Goal: Communication & Community: Answer question/provide support

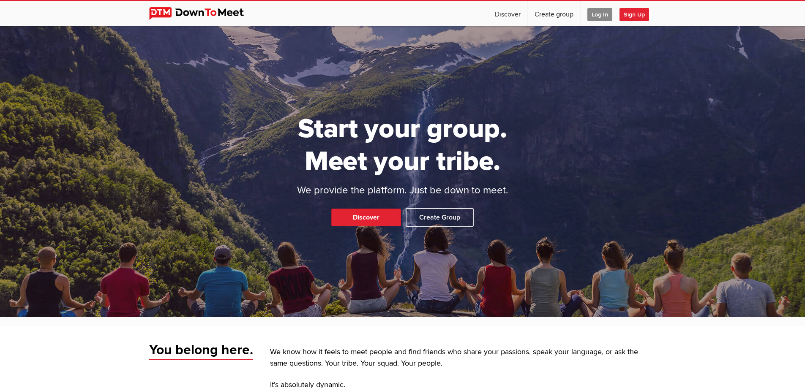
click at [596, 12] on span "Log In" at bounding box center [599, 14] width 25 height 13
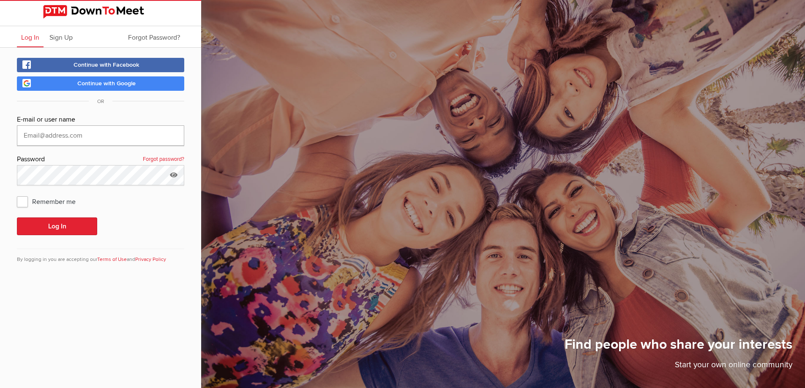
click at [109, 130] on input "text" at bounding box center [100, 135] width 167 height 20
type input "251jpoole@gmail.com"
click at [69, 222] on button "Log In" at bounding box center [57, 227] width 80 height 18
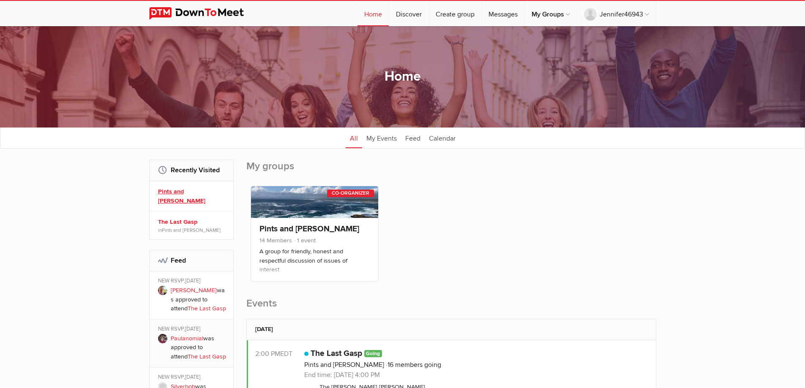
click at [188, 188] on link "Pints and [PERSON_NAME]" at bounding box center [192, 196] width 69 height 18
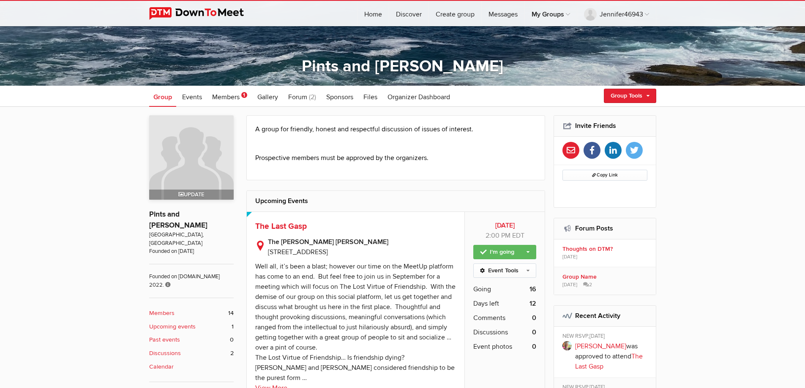
scroll to position [127, 0]
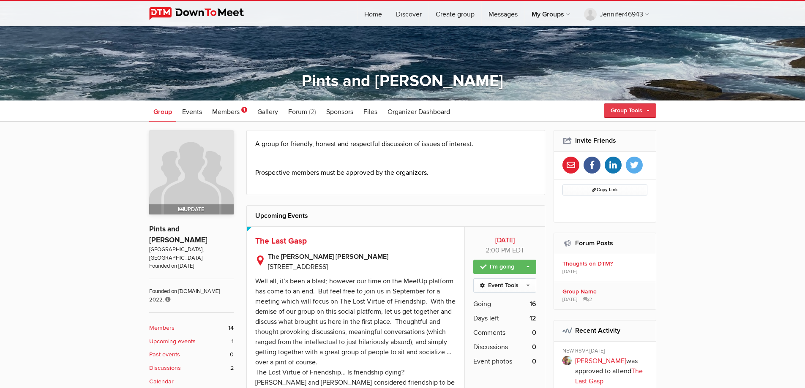
click at [618, 108] on link "Group Tools" at bounding box center [630, 110] width 52 height 14
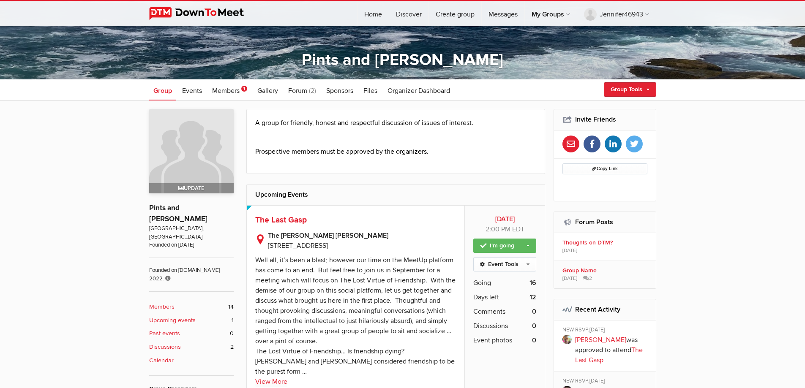
scroll to position [169, 0]
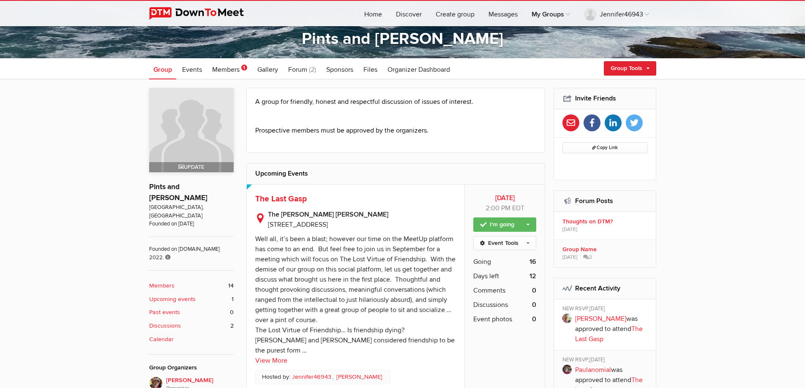
click at [173, 295] on b "Upcoming events" at bounding box center [172, 299] width 46 height 9
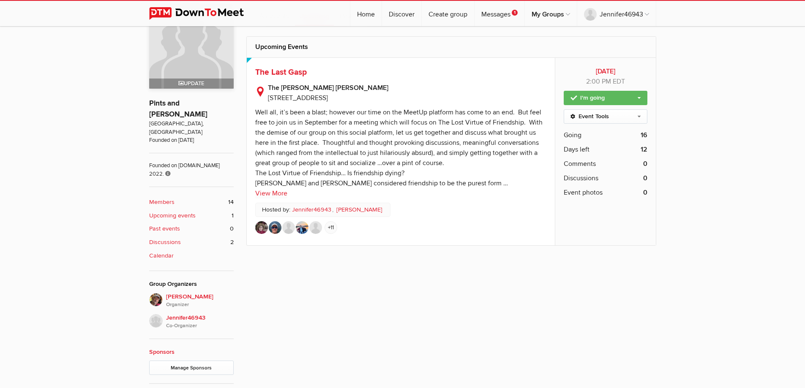
scroll to position [253, 0]
click at [326, 227] on link "+11" at bounding box center [330, 226] width 13 height 13
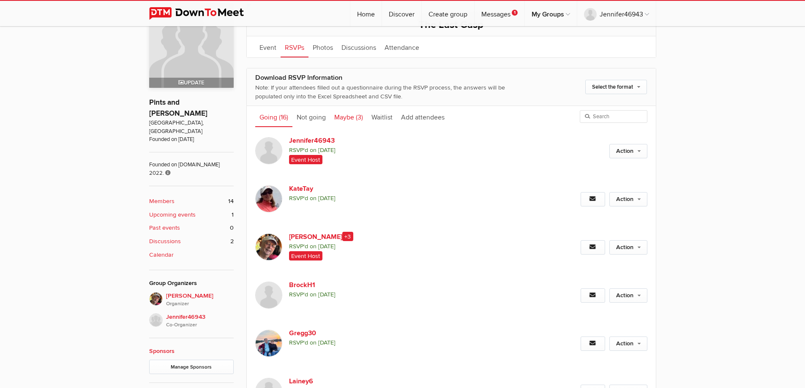
click at [347, 118] on link "Maybe (3)" at bounding box center [348, 116] width 37 height 21
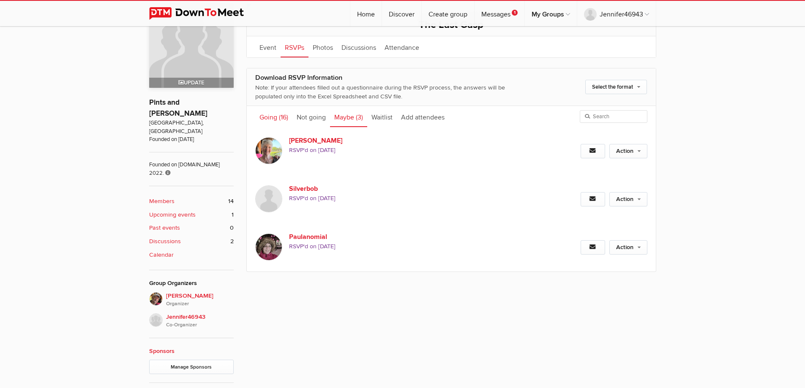
click at [284, 118] on span "(16)" at bounding box center [283, 117] width 9 height 8
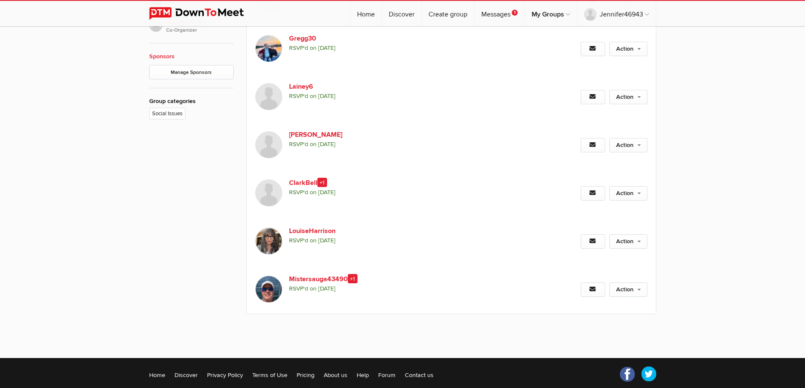
scroll to position [549, 0]
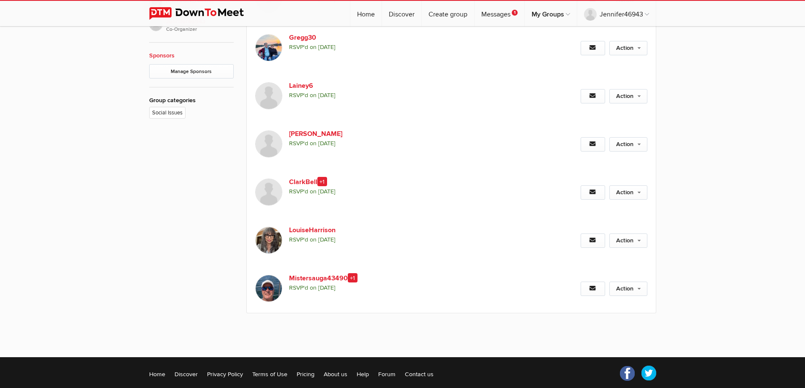
click at [269, 294] on img at bounding box center [268, 288] width 27 height 27
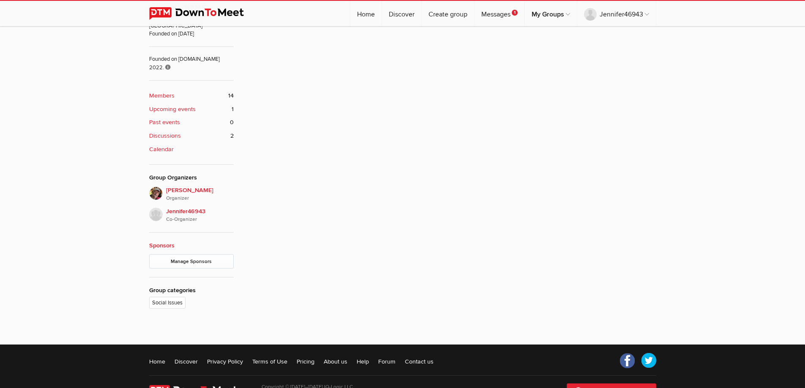
scroll to position [227, 0]
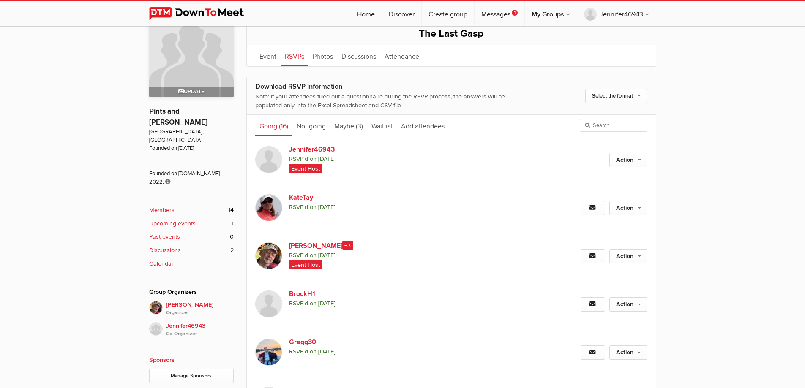
scroll to position [232, 0]
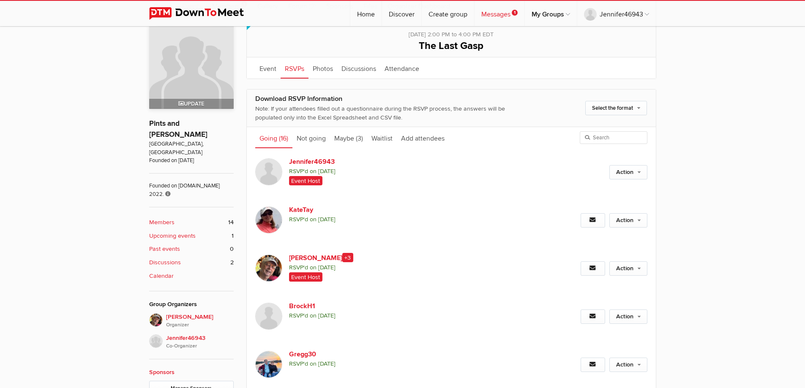
click at [496, 14] on link "Messages 1" at bounding box center [499, 13] width 50 height 25
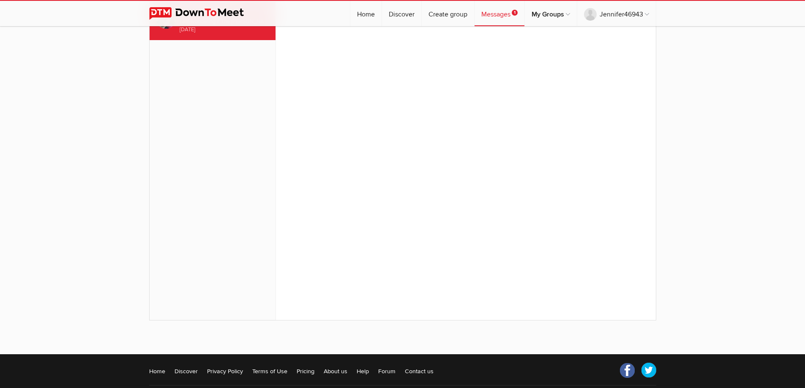
scroll to position [104, 0]
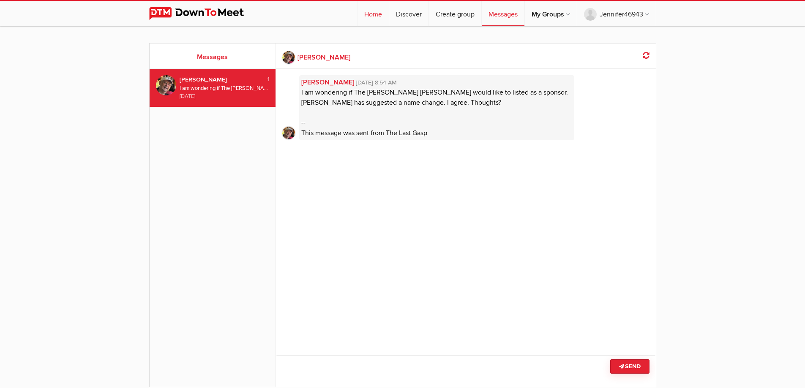
click at [370, 13] on link "Home" at bounding box center [372, 13] width 31 height 25
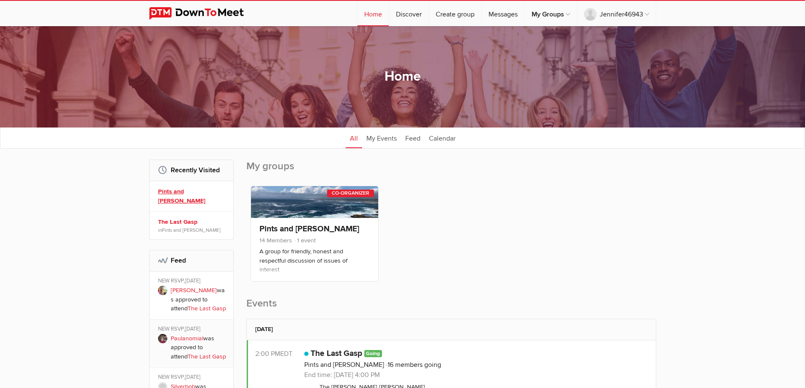
click at [189, 190] on link "Pints and Peterson" at bounding box center [192, 196] width 69 height 18
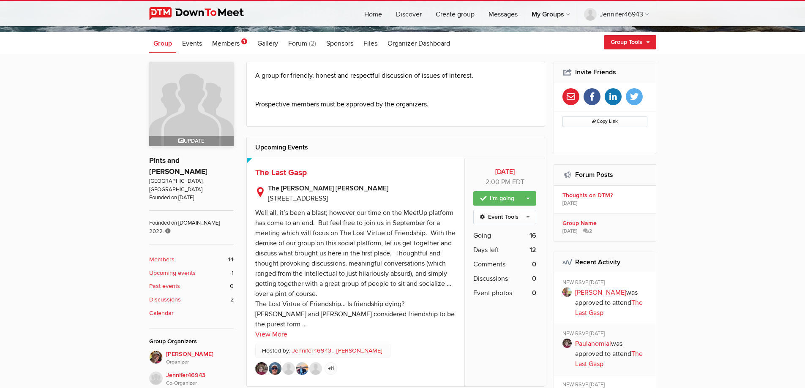
scroll to position [211, 0]
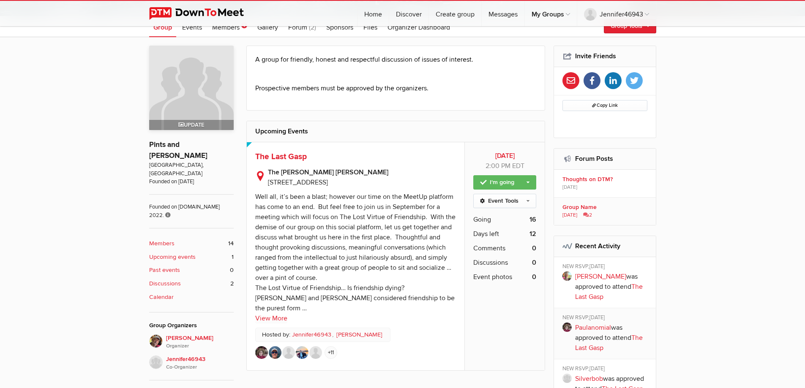
click at [577, 213] on span "Sep 3, 2025" at bounding box center [569, 216] width 15 height 8
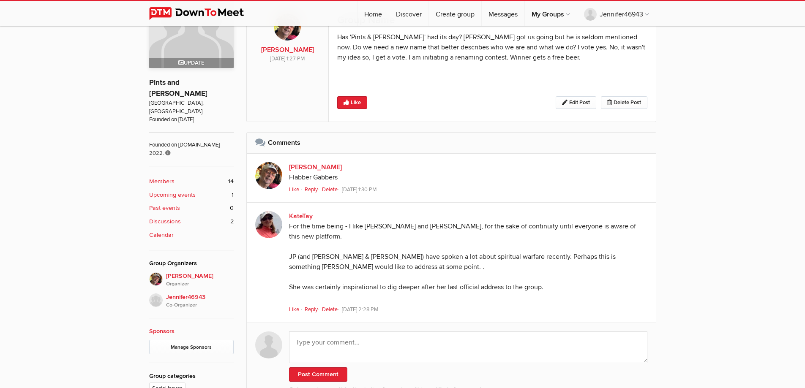
scroll to position [296, 0]
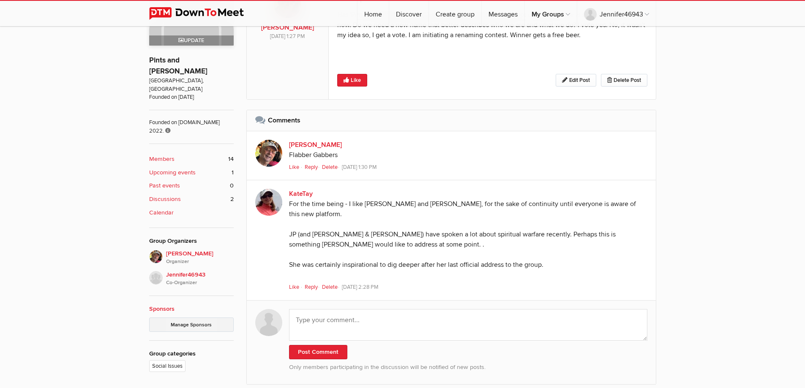
click at [194, 318] on link "Manage Sponsors" at bounding box center [191, 325] width 84 height 14
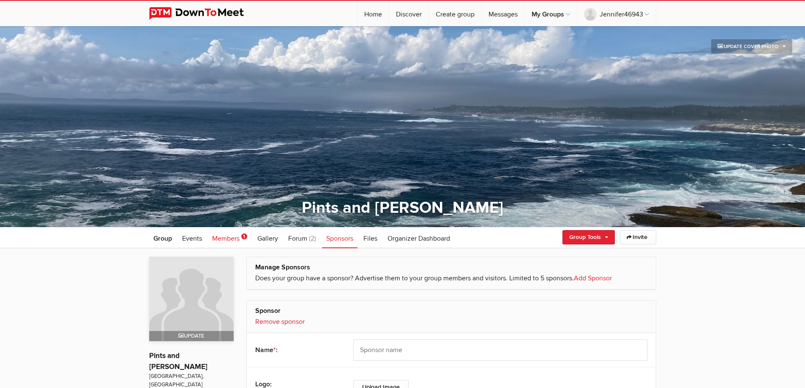
click at [229, 236] on span "Members" at bounding box center [225, 238] width 27 height 8
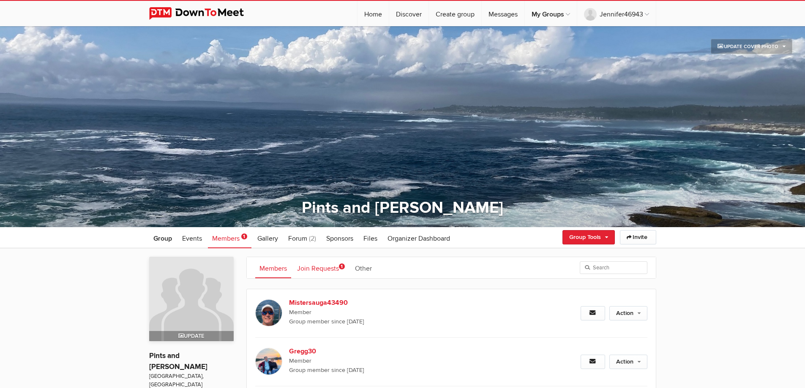
click at [316, 269] on link "Join Requests 1" at bounding box center [321, 267] width 56 height 21
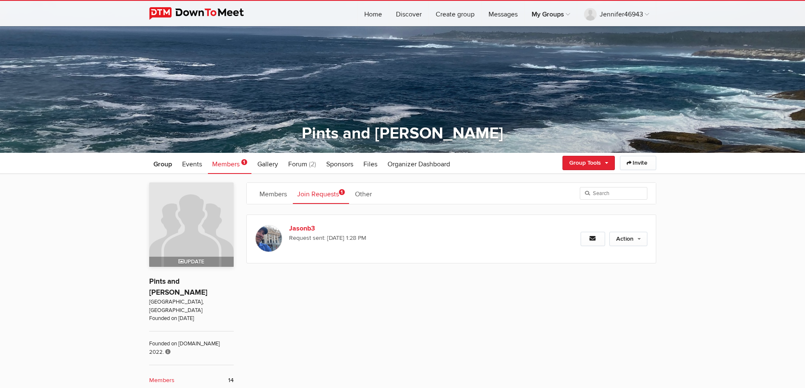
scroll to position [84, 0]
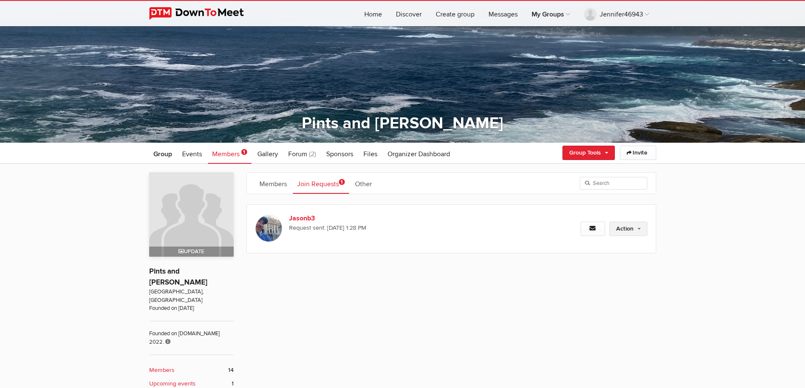
click at [639, 231] on link "Action" at bounding box center [628, 229] width 38 height 14
click at [599, 247] on div "Action Approve Request Decline Request Decline and Ban" at bounding box center [587, 229] width 117 height 48
click at [629, 231] on link "Action" at bounding box center [628, 229] width 38 height 14
click at [594, 249] on link "Approve Request" at bounding box center [601, 247] width 92 height 13
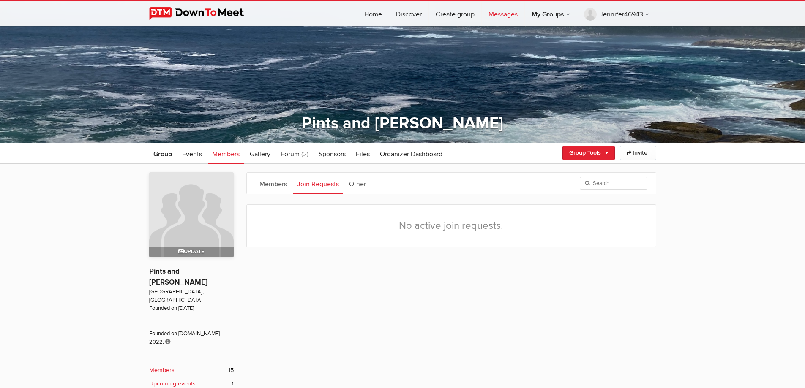
click at [500, 17] on link "Messages" at bounding box center [503, 13] width 43 height 25
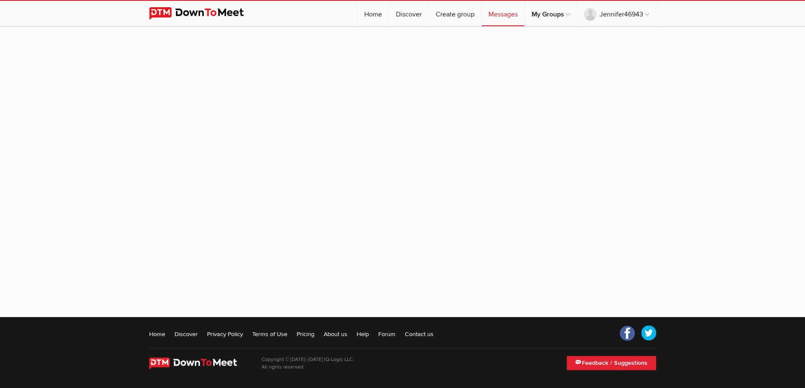
scroll to position [93, 0]
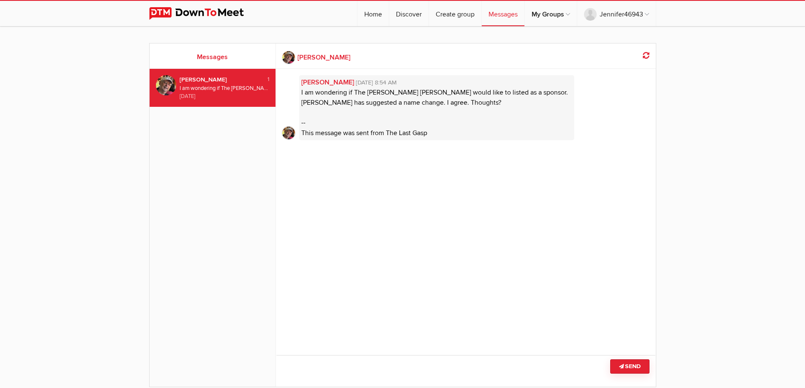
scroll to position [42, 0]
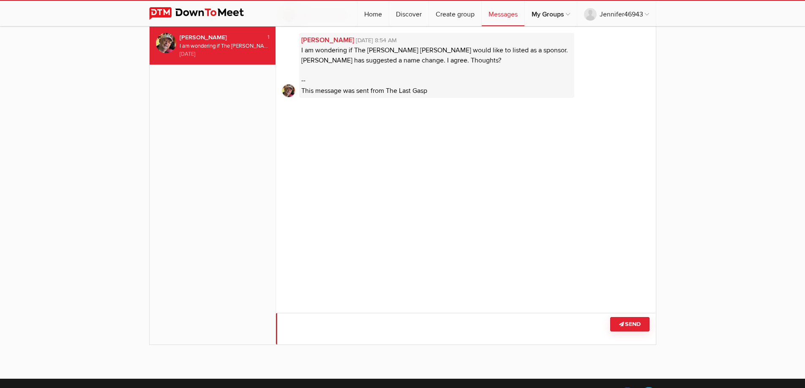
click at [371, 325] on textarea at bounding box center [466, 329] width 380 height 32
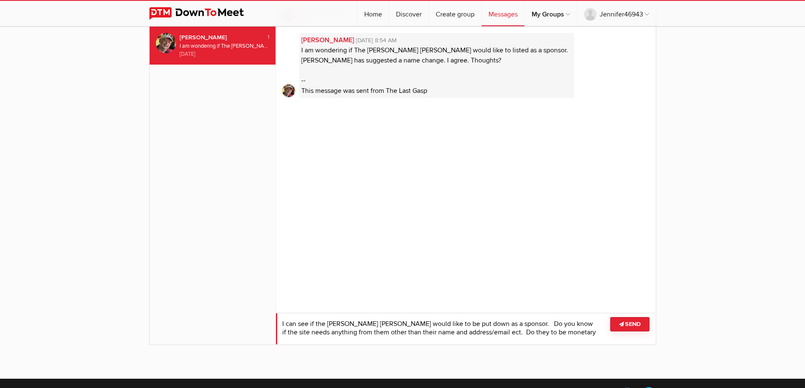
click at [512, 333] on textarea at bounding box center [466, 329] width 380 height 32
click at [527, 333] on textarea at bounding box center [466, 329] width 380 height 32
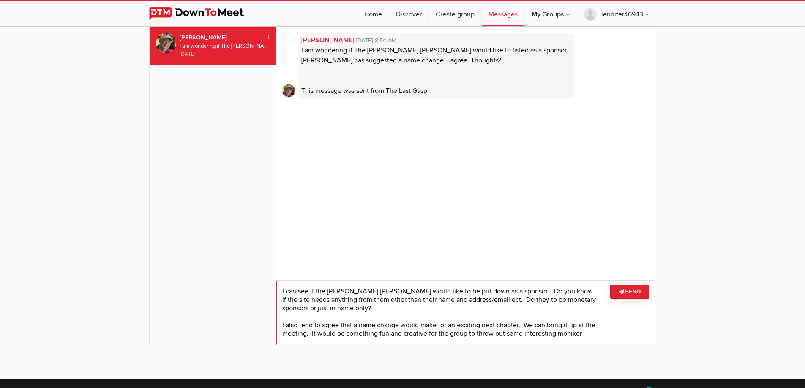
scroll to position [3, 0]
click at [292, 337] on textarea at bounding box center [466, 312] width 380 height 64
type textarea "I can see if the Slye Fox would like to be put down as a sponsor. Do you know i…"
click at [622, 291] on icon at bounding box center [622, 291] width 6 height 5
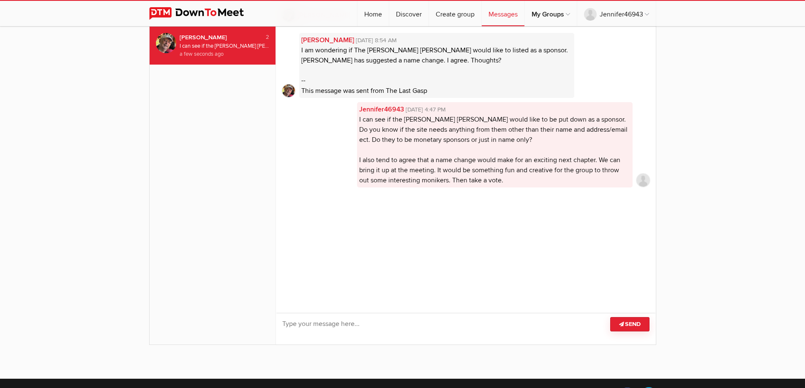
scroll to position [0, 0]
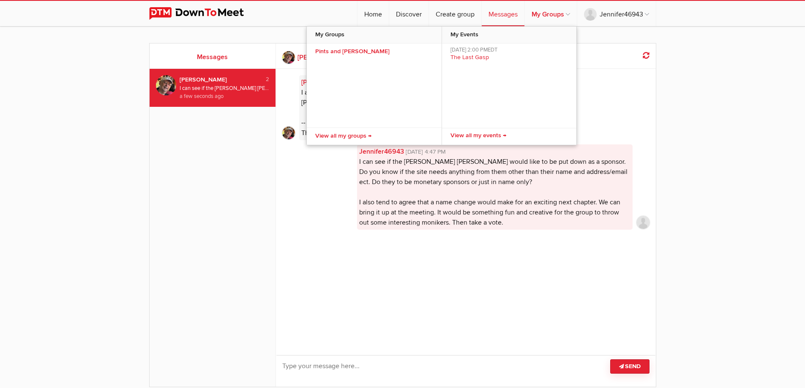
click at [544, 12] on link "My Groups" at bounding box center [551, 13] width 52 height 25
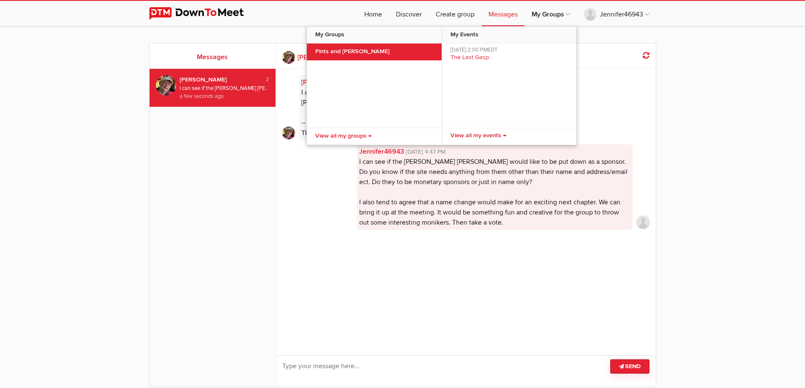
click at [372, 54] on link "Pints and Peterson" at bounding box center [374, 52] width 135 height 17
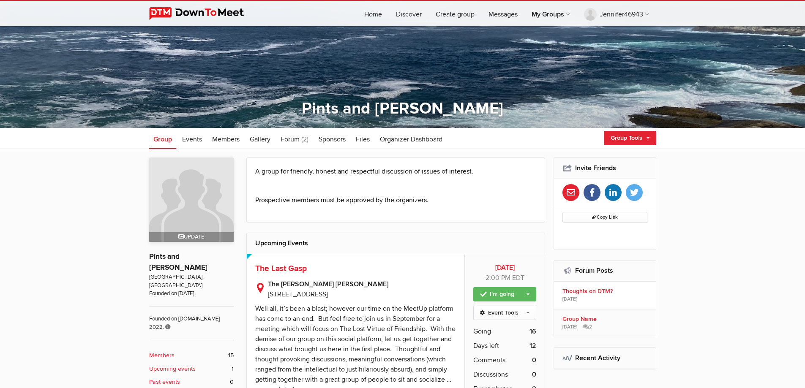
scroll to position [127, 0]
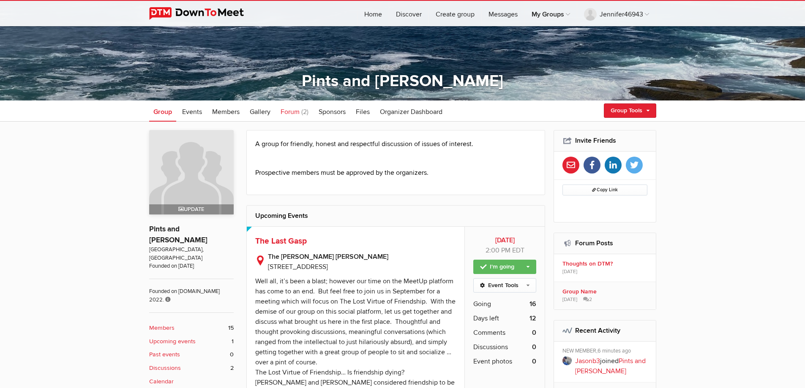
click at [293, 112] on span "Forum" at bounding box center [289, 112] width 19 height 8
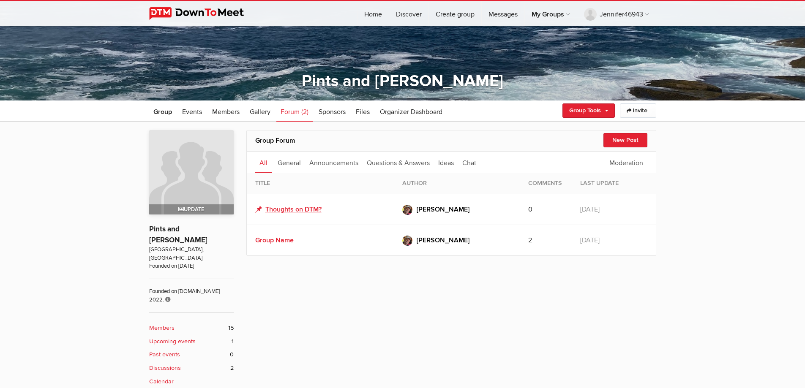
click at [302, 209] on link "Thoughts on DTM?" at bounding box center [288, 209] width 66 height 10
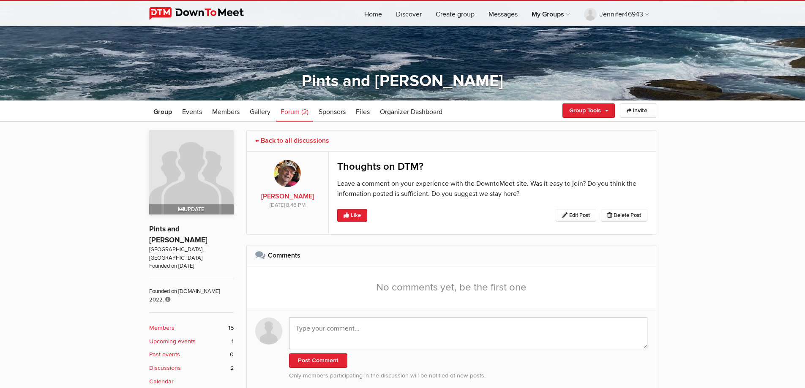
click at [374, 337] on textarea at bounding box center [468, 334] width 358 height 32
type textarea "I"
click at [166, 324] on b "Members" at bounding box center [161, 328] width 25 height 9
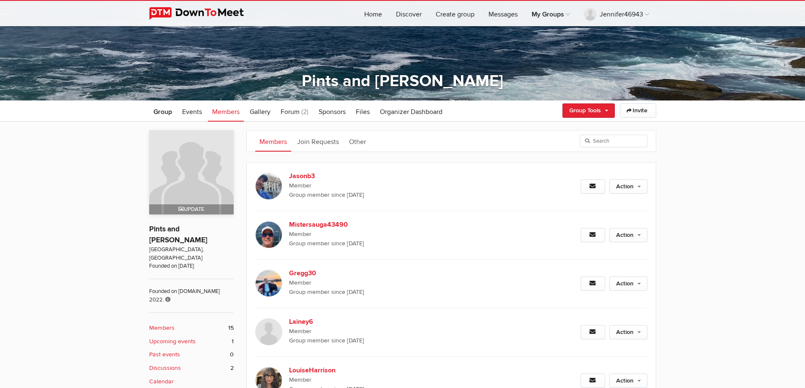
scroll to position [227, 0]
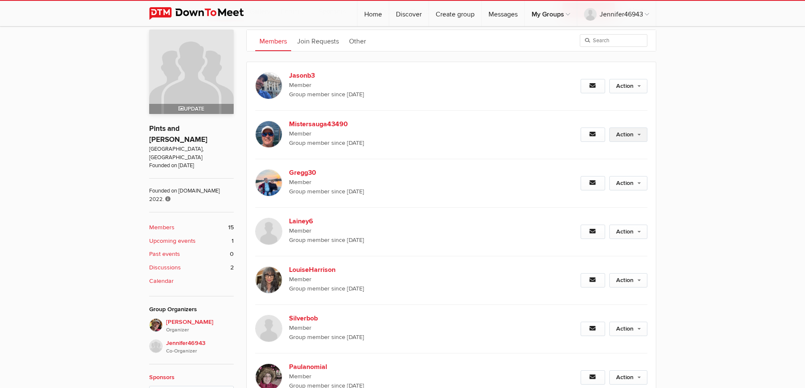
click at [638, 131] on link "Action" at bounding box center [628, 135] width 38 height 14
click at [322, 123] on b "Mistersauga43490" at bounding box center [361, 124] width 144 height 10
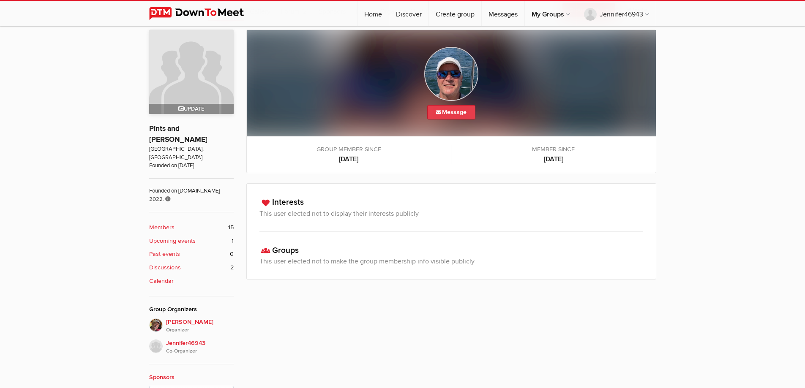
click at [452, 111] on link "Message" at bounding box center [451, 112] width 48 height 14
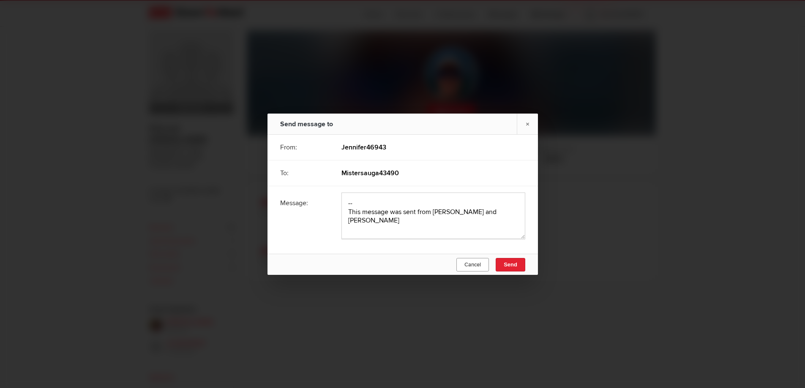
click at [476, 266] on span "Cancel" at bounding box center [472, 264] width 16 height 7
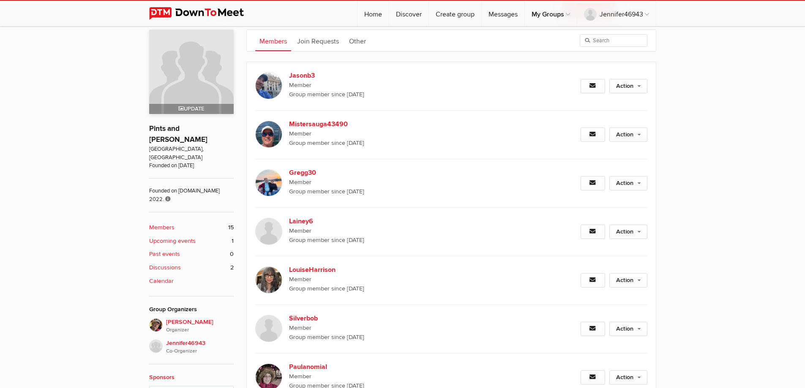
click at [178, 263] on b "Discussions" at bounding box center [165, 267] width 32 height 9
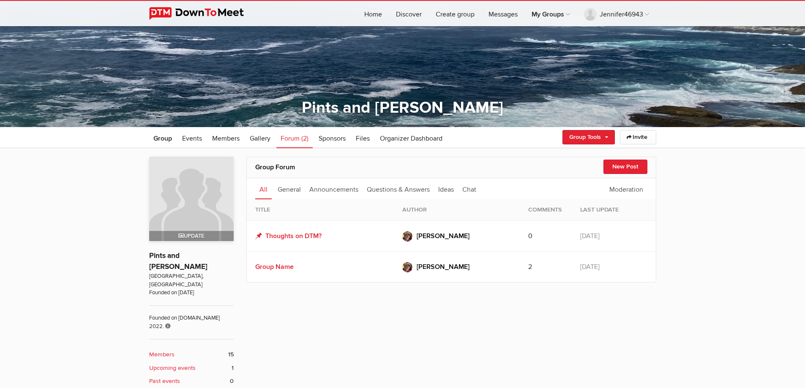
scroll to position [101, 0]
click at [274, 268] on link "Group Name" at bounding box center [274, 266] width 38 height 8
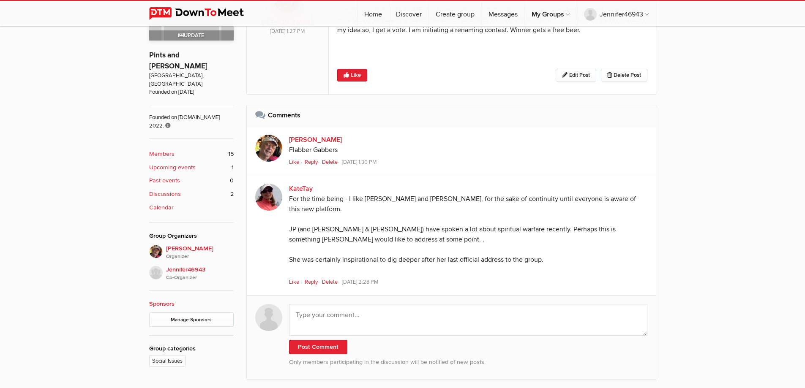
scroll to position [269, 0]
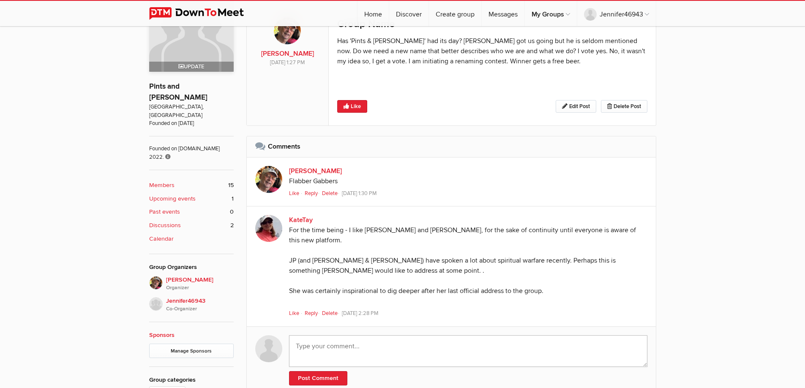
click at [367, 341] on textarea at bounding box center [468, 351] width 358 height 32
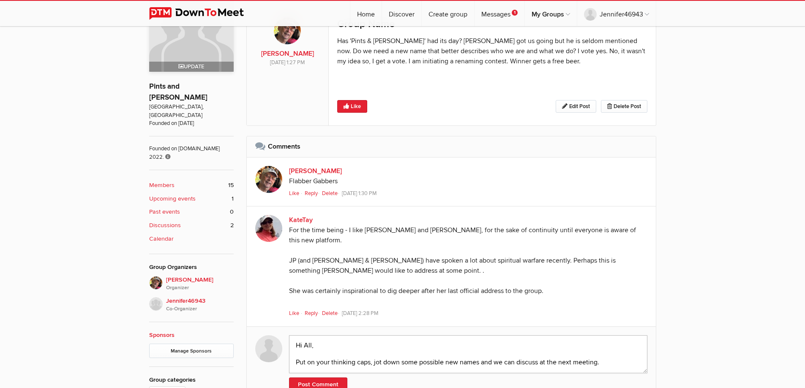
click at [375, 351] on textarea "Hi All, Put on your thinking caps, jot down some possible new names and we can …" at bounding box center [468, 354] width 358 height 38
type textarea "Hi All, Put on your thinking caps... jot down some possible new names and we ca…"
click at [333, 378] on button "Post Comment" at bounding box center [318, 385] width 58 height 14
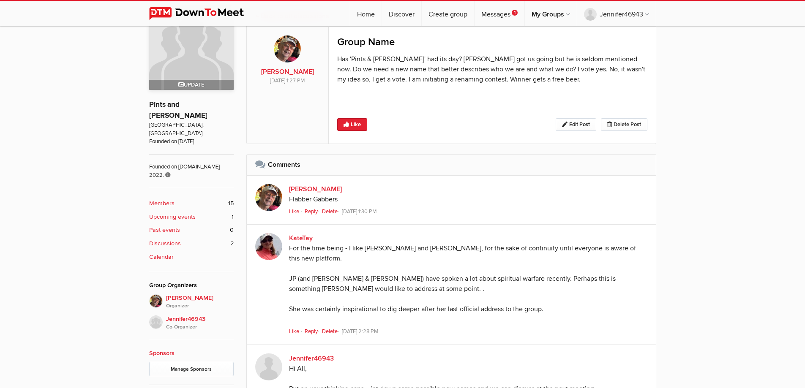
scroll to position [269, 0]
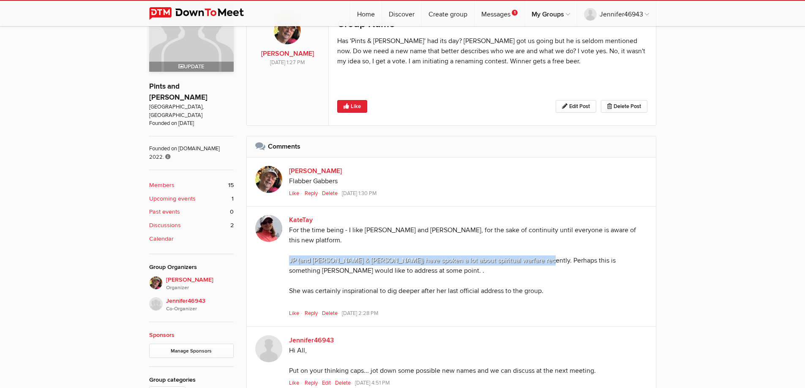
drag, startPoint x: 539, startPoint y: 251, endPoint x: 286, endPoint y: 253, distance: 253.0
click at [286, 253] on div "KateTay For the time being - I like Pints and Peterson, for the sake of continu…" at bounding box center [451, 267] width 409 height 120
copy div "JP (and Tucker & Michael Knowles) have spoken a lot about spiritual warfare rec…"
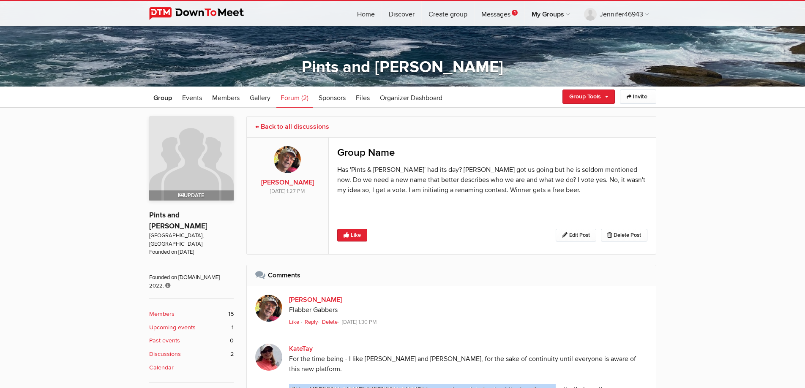
scroll to position [128, 0]
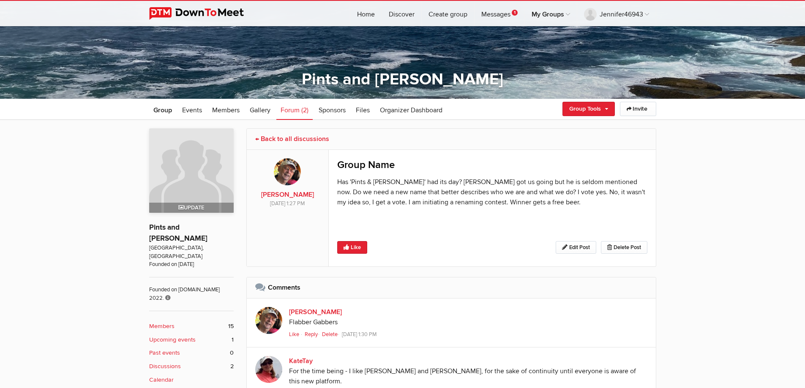
click at [170, 322] on b "Members" at bounding box center [161, 326] width 25 height 9
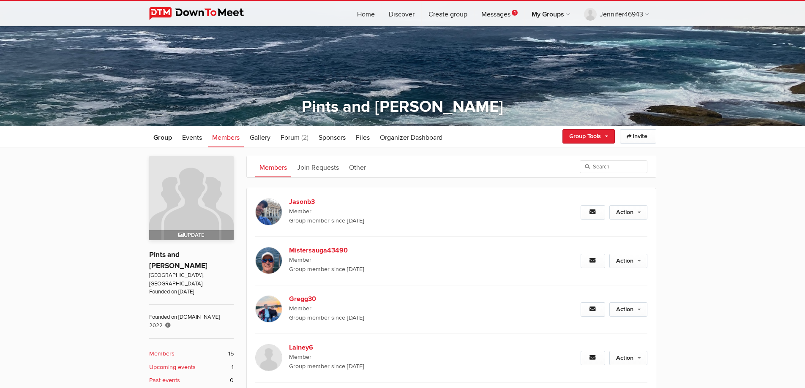
scroll to position [101, 0]
click at [323, 166] on link "Join Requests" at bounding box center [318, 167] width 50 height 21
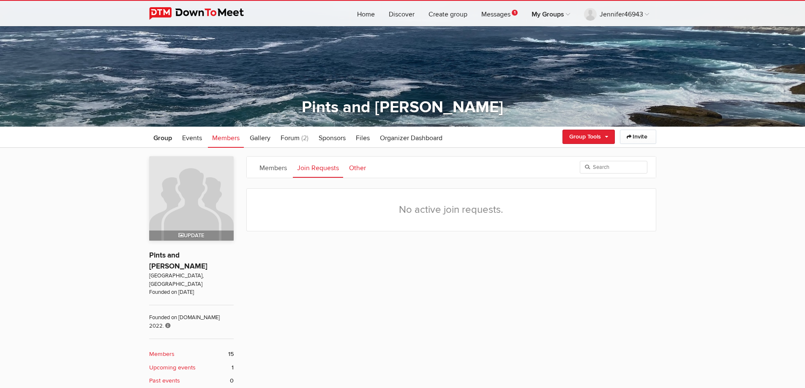
click at [358, 166] on link "Other" at bounding box center [357, 167] width 25 height 21
click at [278, 168] on link "Members" at bounding box center [273, 167] width 36 height 21
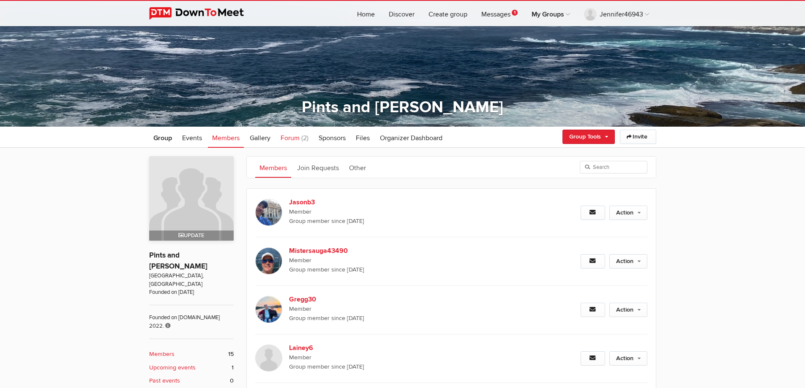
click at [293, 136] on span "Forum" at bounding box center [289, 138] width 19 height 8
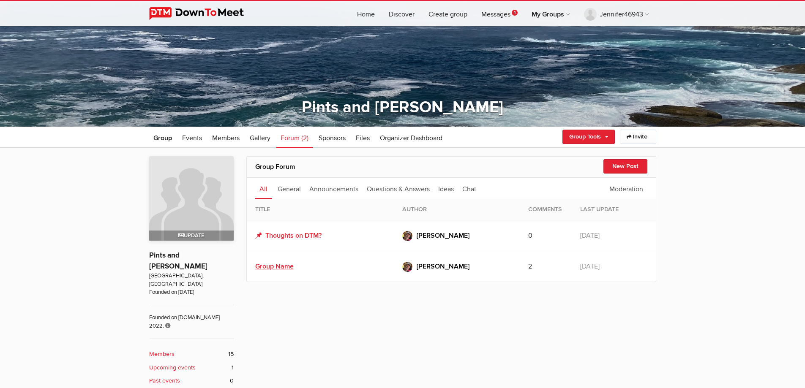
click at [291, 269] on link "Group Name" at bounding box center [274, 266] width 38 height 8
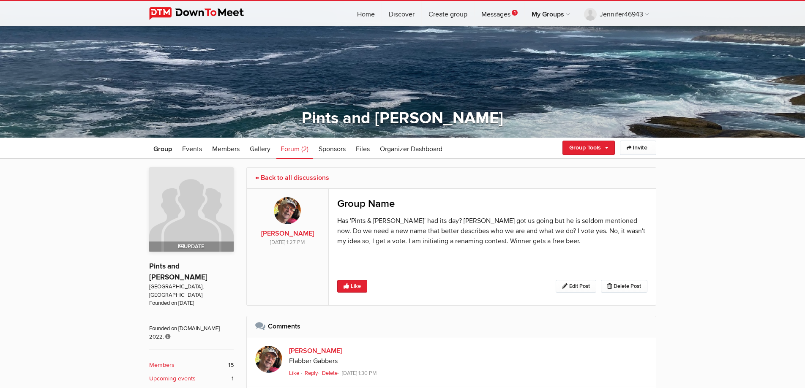
scroll to position [58, 0]
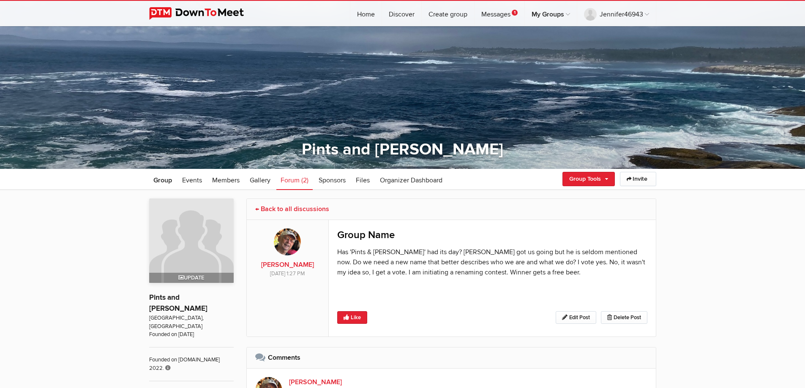
click at [300, 183] on link "Forum (2)" at bounding box center [294, 179] width 36 height 21
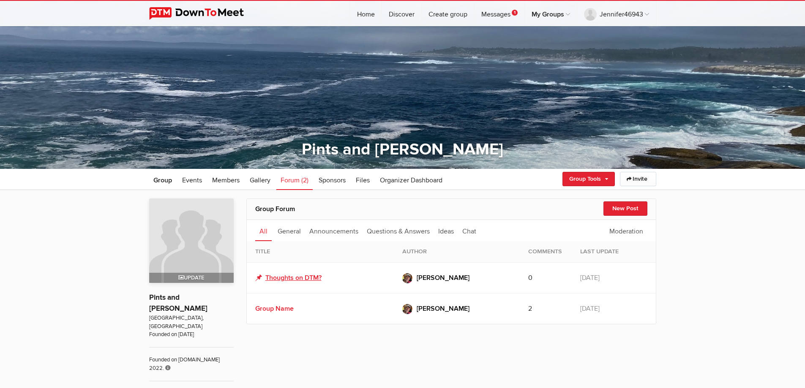
click at [315, 279] on link "Thoughts on DTM?" at bounding box center [288, 278] width 66 height 10
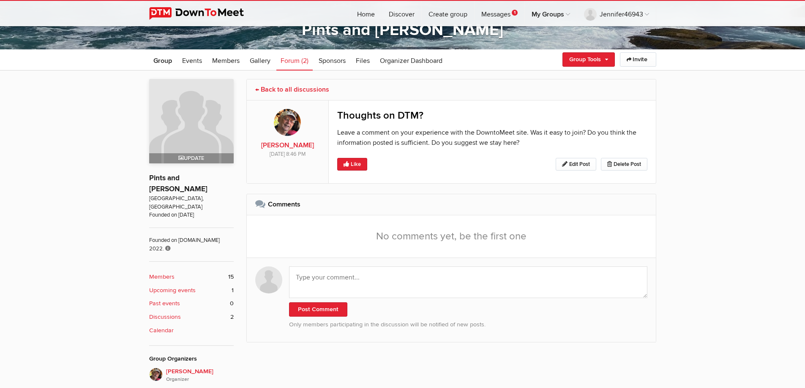
scroll to position [185, 0]
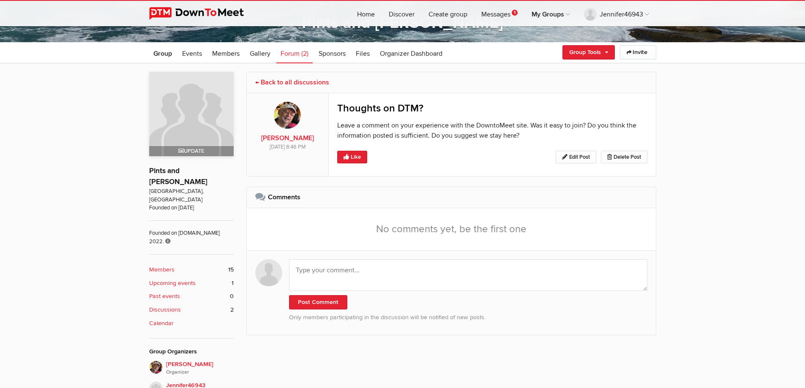
click at [169, 305] on b "Discussions" at bounding box center [165, 309] width 32 height 9
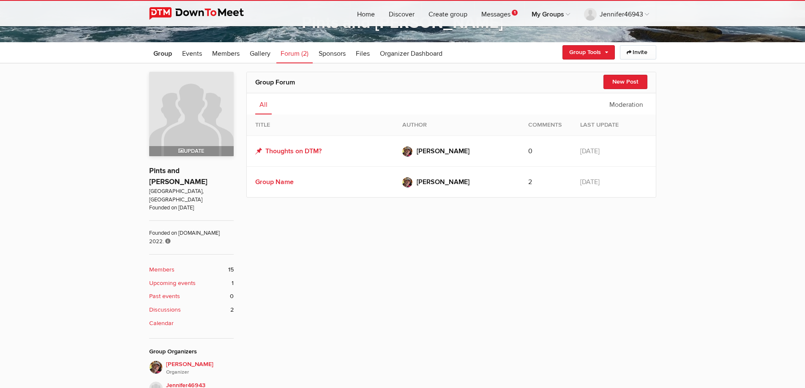
scroll to position [227, 0]
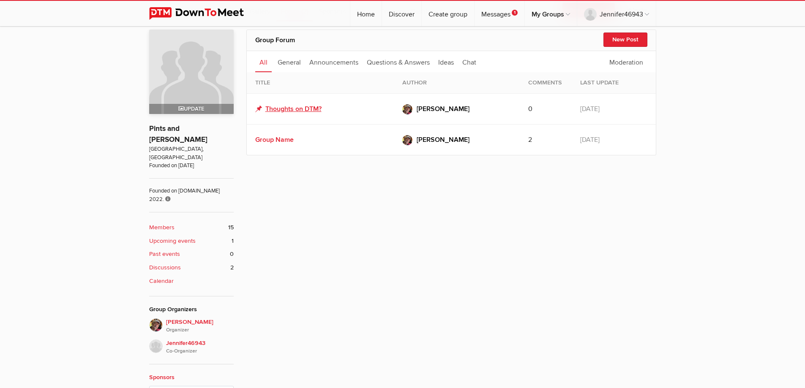
click at [309, 112] on link "Thoughts on DTM?" at bounding box center [288, 109] width 66 height 10
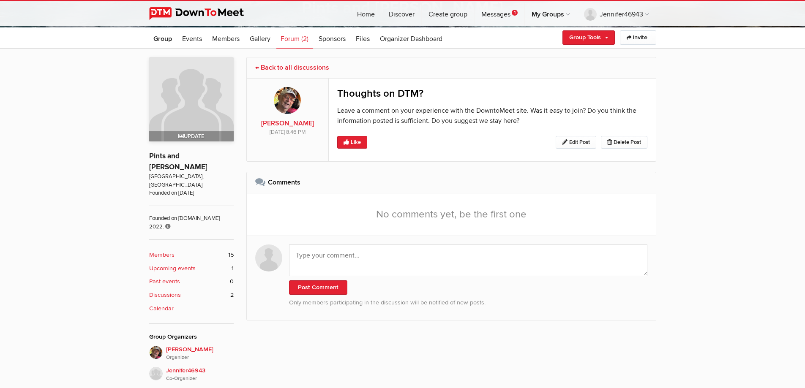
scroll to position [185, 0]
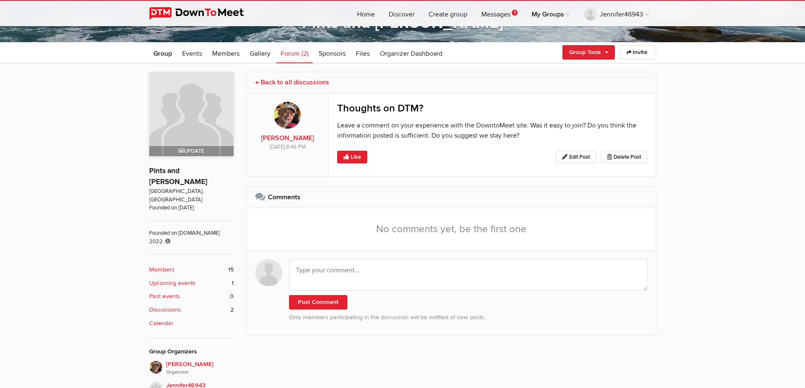
click at [163, 265] on b "Members" at bounding box center [161, 269] width 25 height 9
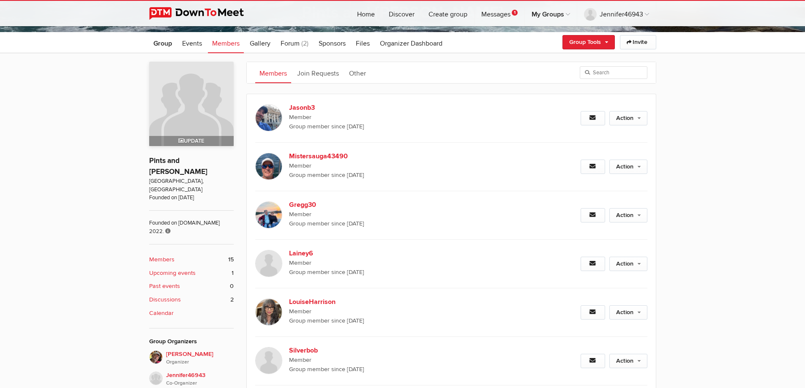
scroll to position [101, 0]
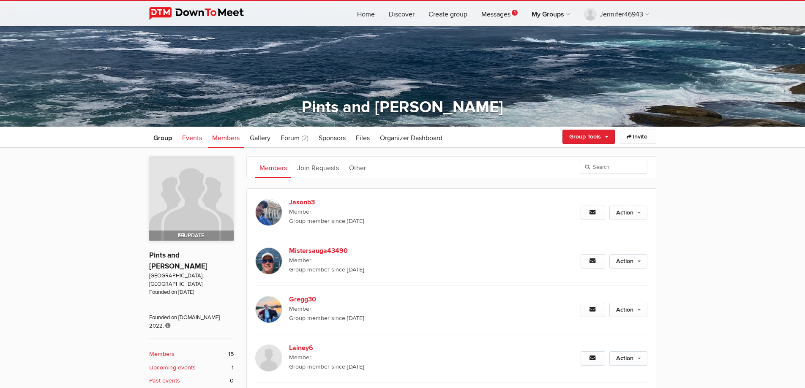
click at [194, 136] on span "Events" at bounding box center [192, 138] width 20 height 8
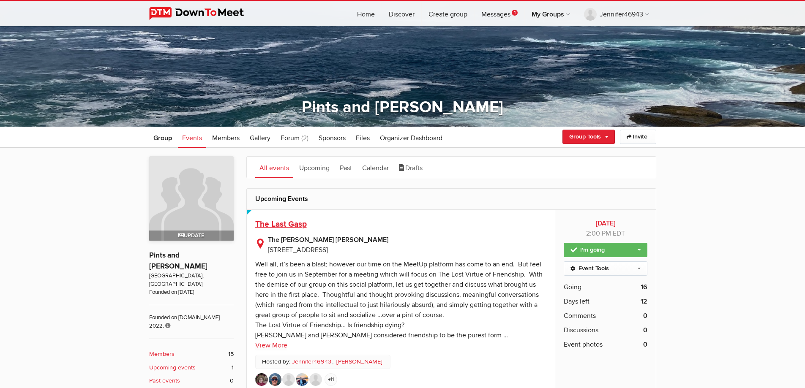
click at [287, 221] on span "The Last Gasp" at bounding box center [281, 224] width 52 height 10
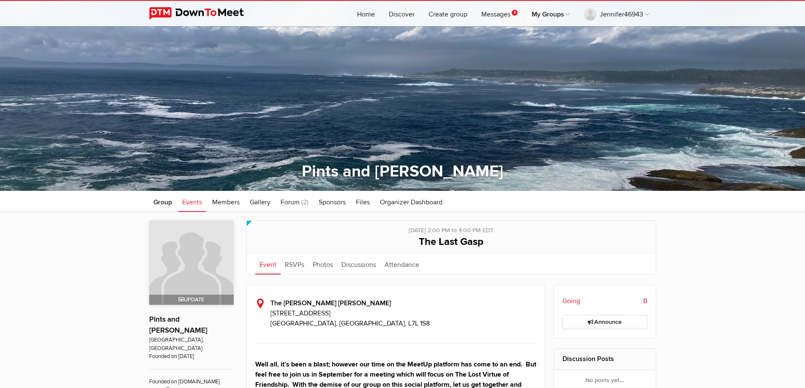
scroll to position [127, 0]
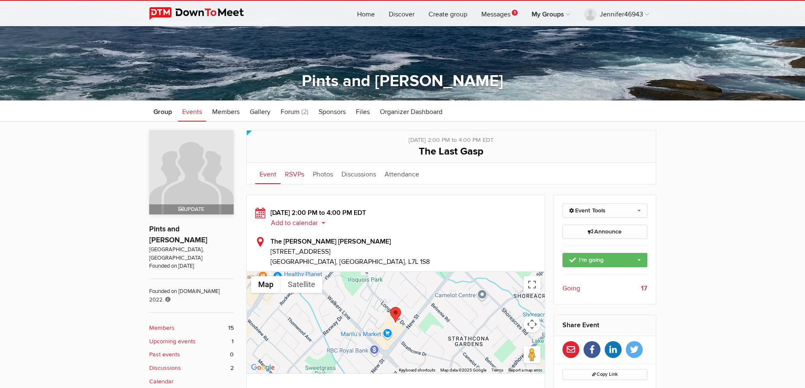
click at [294, 174] on link "RSVPs" at bounding box center [294, 173] width 28 height 21
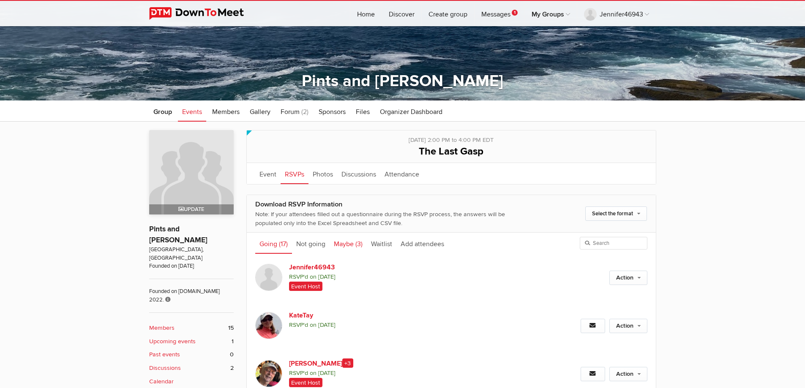
click at [348, 245] on link "Maybe (3)" at bounding box center [347, 243] width 37 height 21
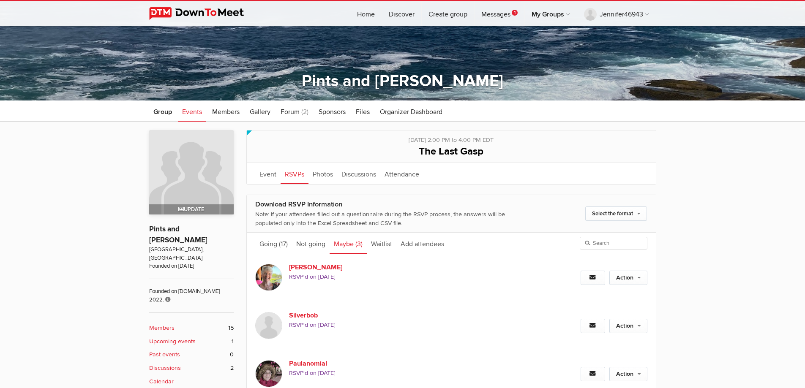
scroll to position [169, 0]
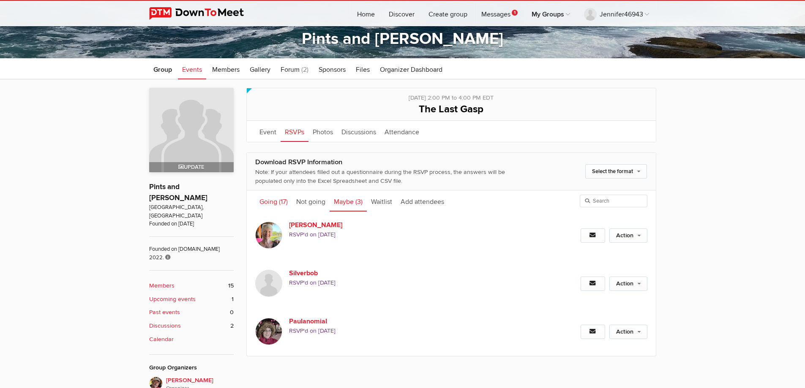
click at [276, 199] on link "Going (17)" at bounding box center [273, 200] width 37 height 21
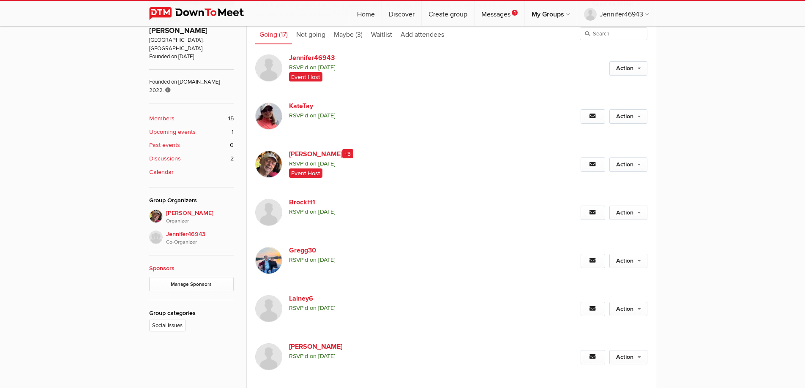
scroll to position [253, 0]
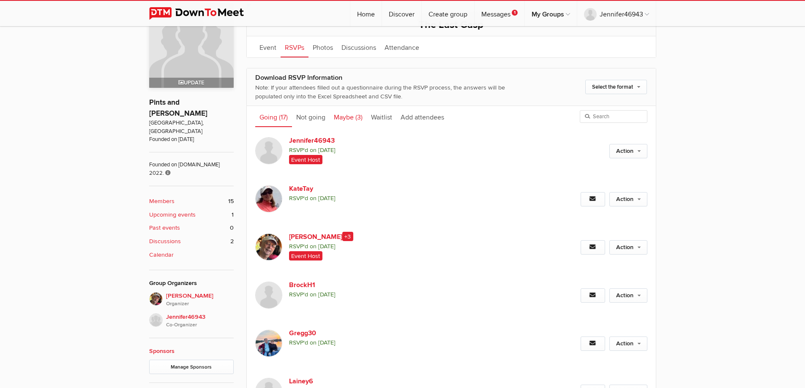
click at [345, 114] on link "Maybe (3)" at bounding box center [347, 116] width 37 height 21
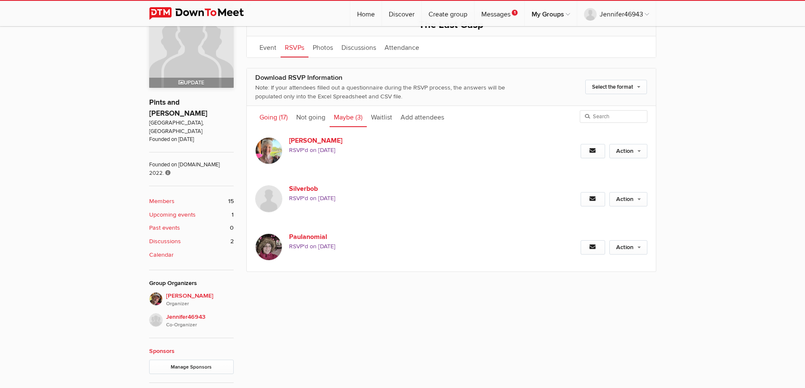
click at [280, 119] on span "(17)" at bounding box center [283, 117] width 9 height 8
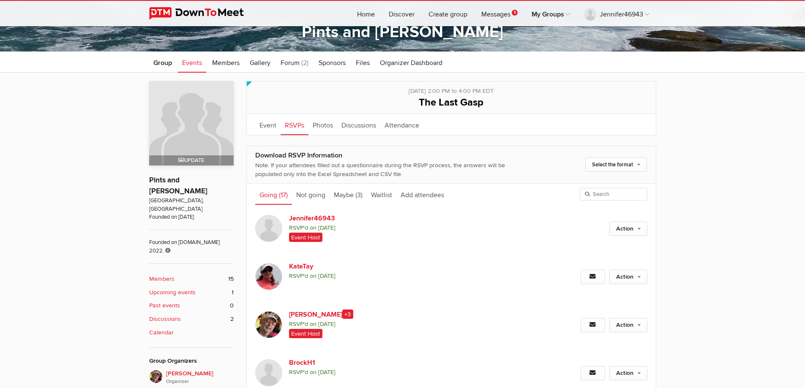
scroll to position [169, 0]
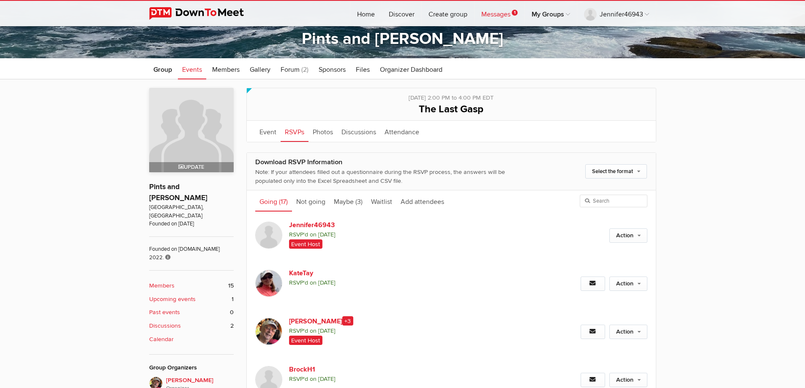
click at [503, 15] on link "Messages 1" at bounding box center [499, 13] width 50 height 25
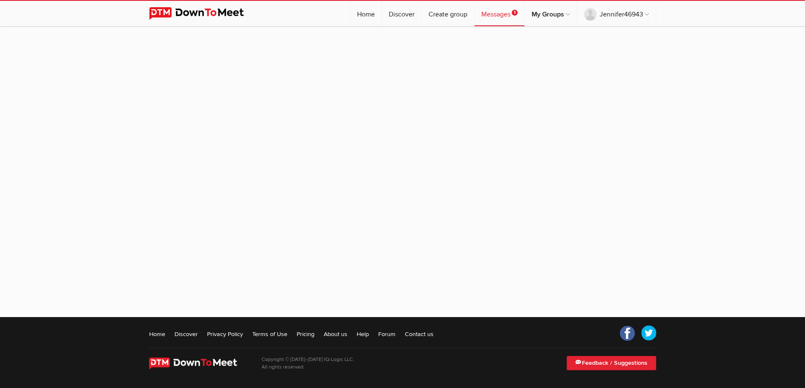
scroll to position [104, 0]
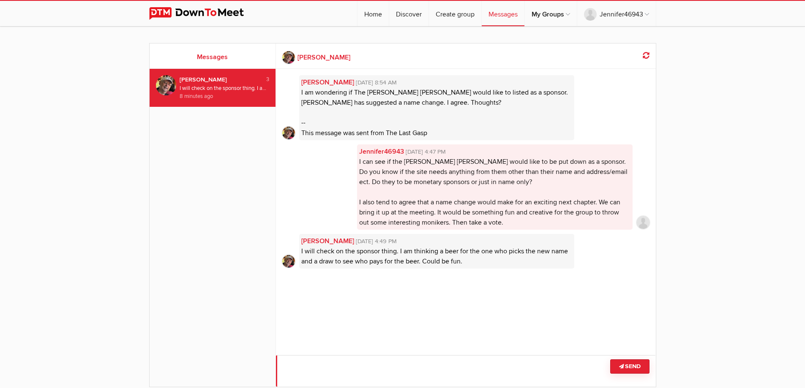
click at [338, 369] on textarea at bounding box center [466, 371] width 380 height 32
type textarea "Hahaha, love the idea! Also, the site seems to be working well so far. We have"
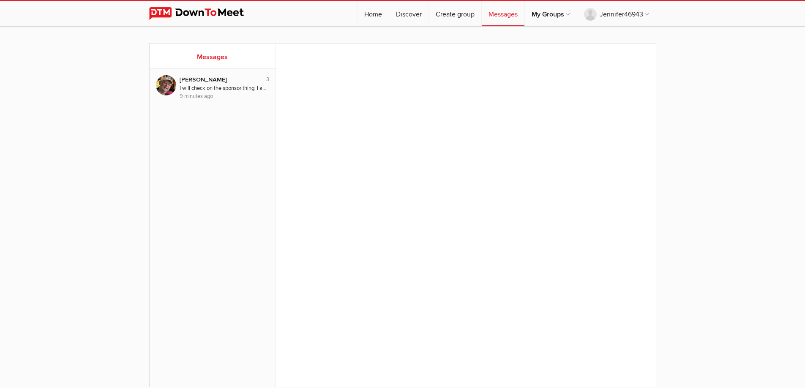
click at [495, 11] on link "Messages" at bounding box center [503, 13] width 43 height 25
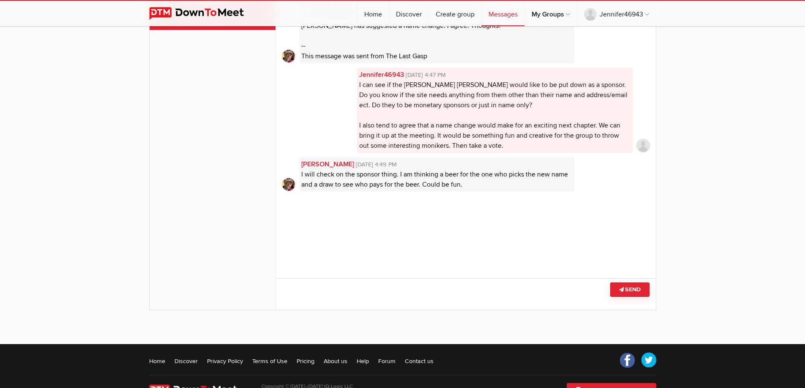
scroll to position [84, 0]
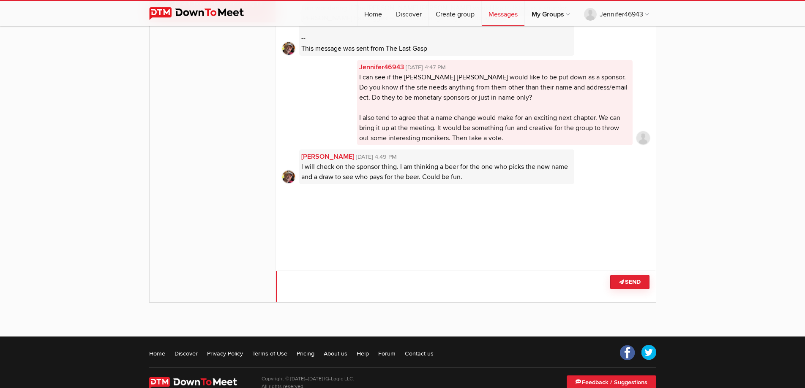
click at [395, 288] on textarea at bounding box center [466, 287] width 380 height 32
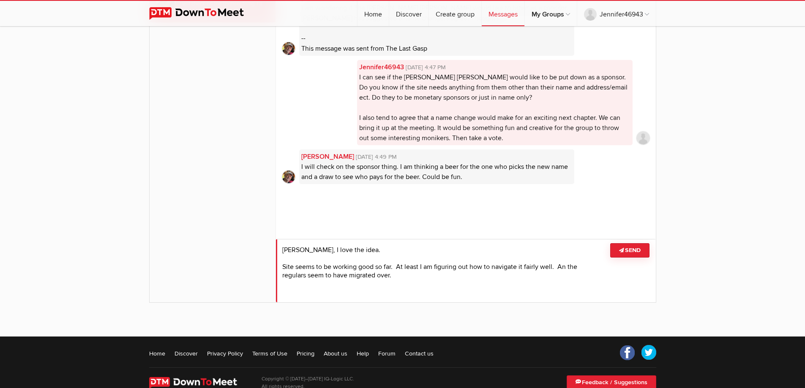
scroll to position [0, 0]
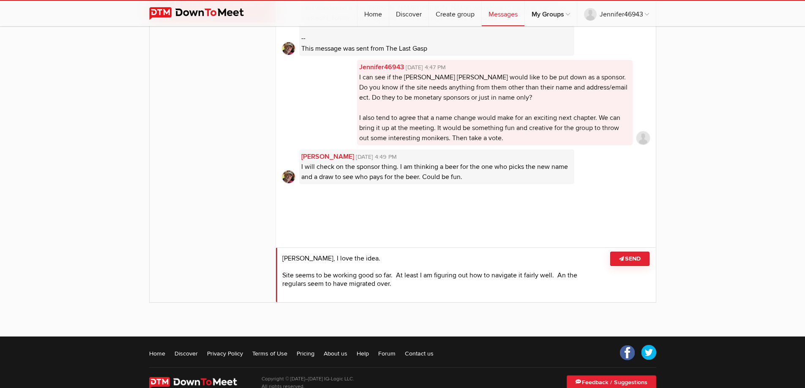
type textarea "Hahaha, I love the idea. Site seems to be working good so far. At least I am fi…"
click at [631, 262] on button "Send" at bounding box center [629, 259] width 39 height 14
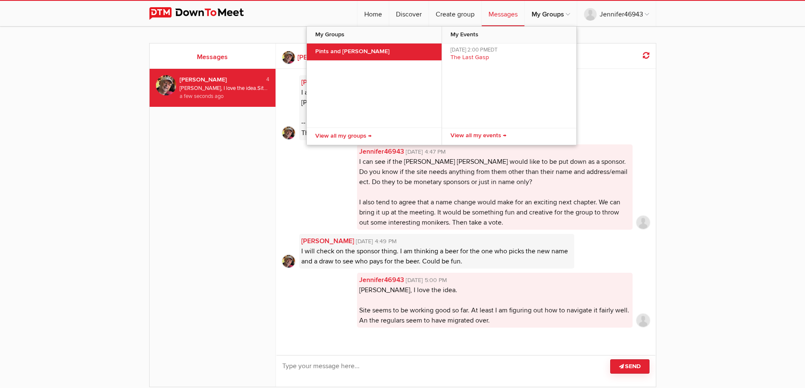
click at [383, 53] on link "Pints and Peterson" at bounding box center [374, 52] width 135 height 17
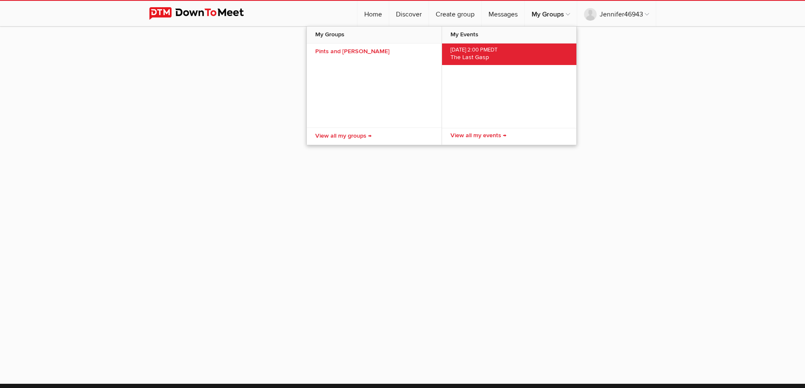
click at [471, 55] on span "The Last Gasp" at bounding box center [469, 57] width 38 height 7
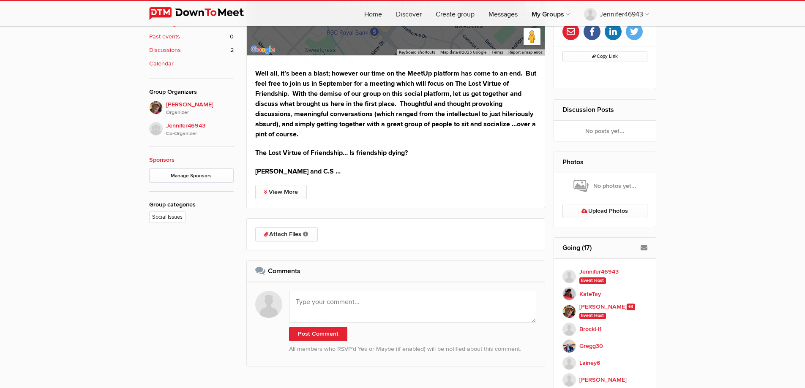
scroll to position [465, 0]
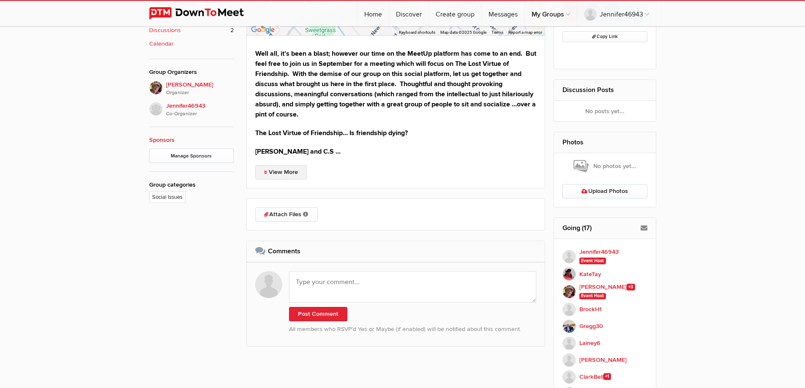
click at [298, 174] on link "View More" at bounding box center [281, 172] width 52 height 14
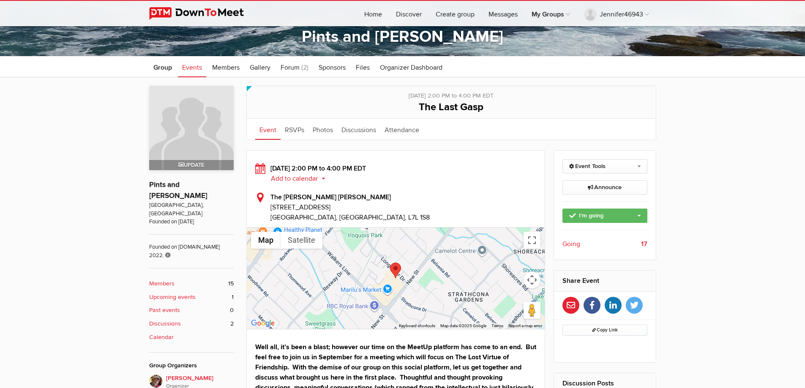
scroll to position [169, 0]
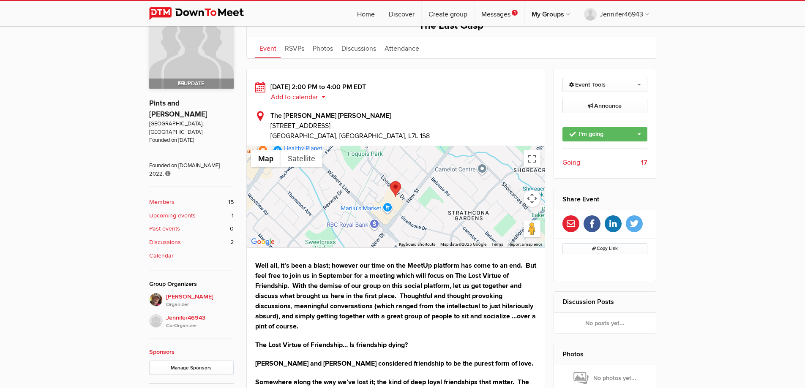
scroll to position [253, 0]
click at [568, 161] on span "Going" at bounding box center [571, 162] width 18 height 10
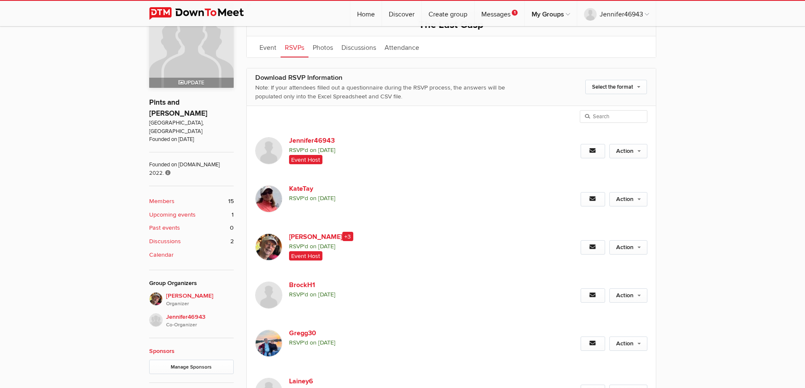
scroll to position [227, 0]
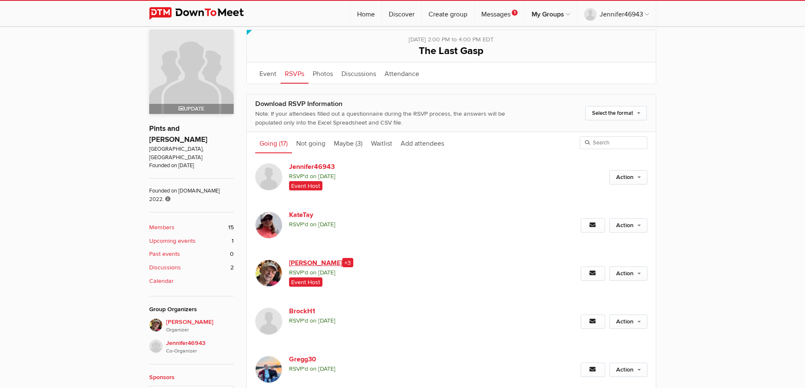
click at [342, 266] on span "+3" at bounding box center [347, 262] width 11 height 9
click at [272, 76] on link "Event" at bounding box center [267, 73] width 25 height 21
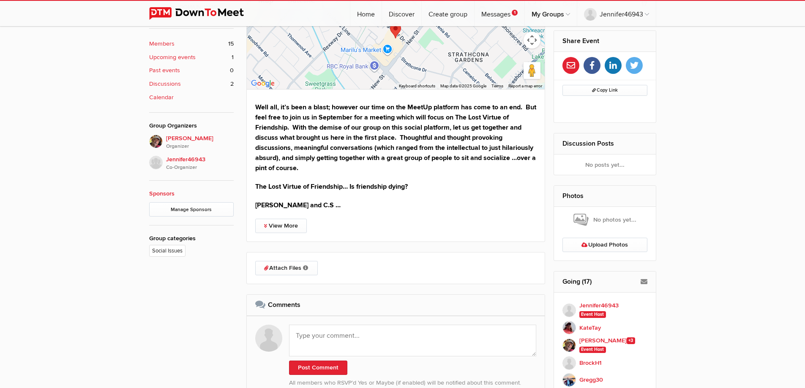
scroll to position [396, 0]
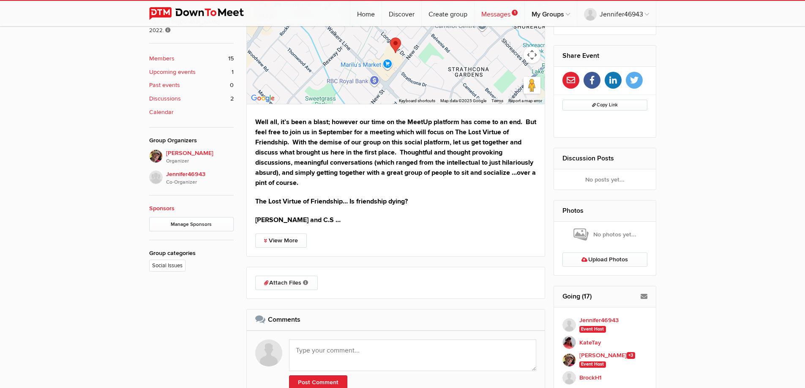
click at [489, 17] on link "Messages 1" at bounding box center [499, 13] width 50 height 25
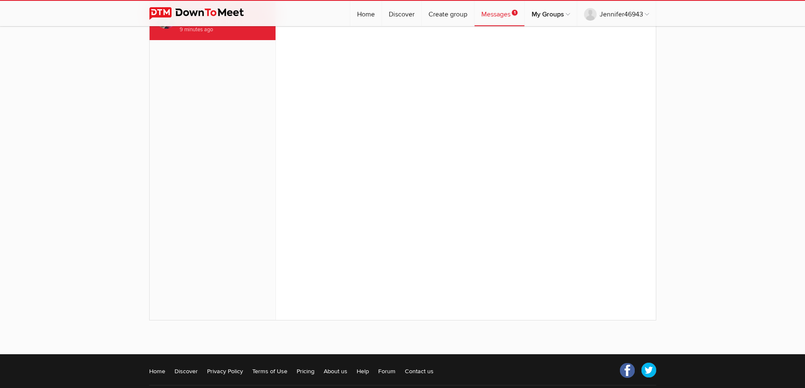
scroll to position [104, 0]
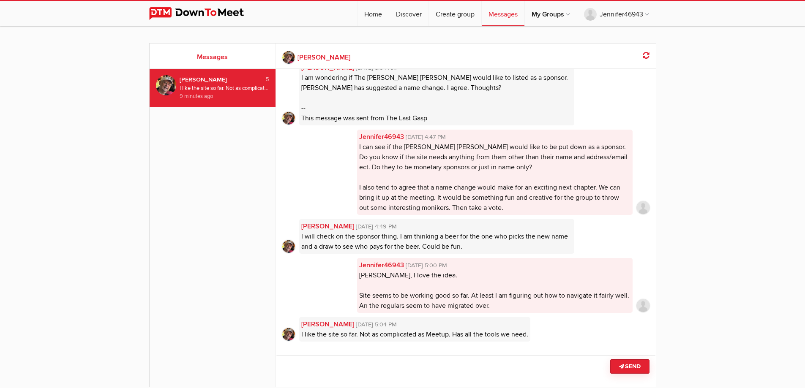
scroll to position [22, 0]
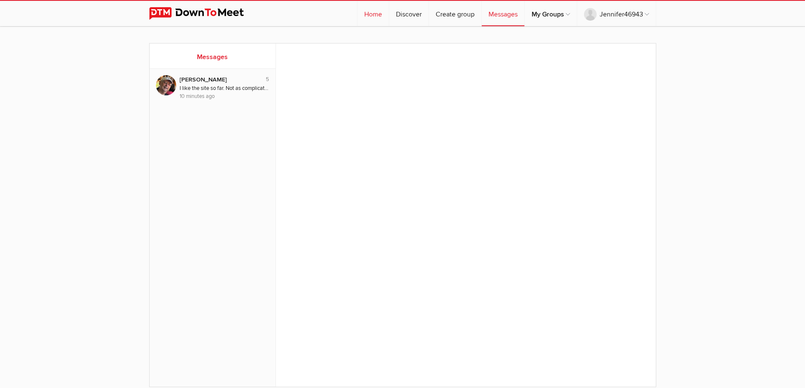
click at [374, 14] on link "Home" at bounding box center [372, 13] width 31 height 25
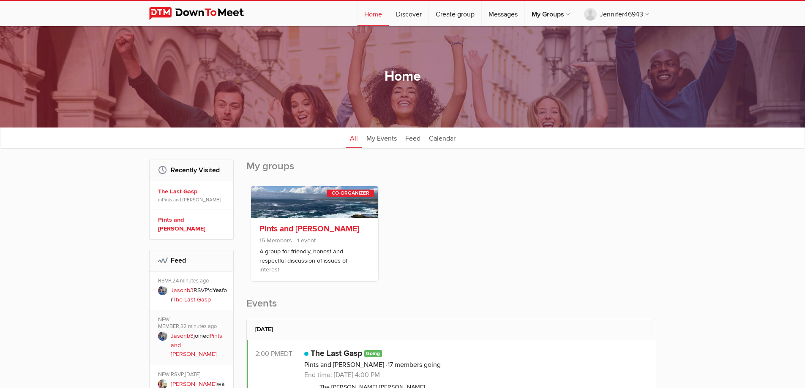
click at [320, 228] on link "Pints and Peterson" at bounding box center [309, 229] width 100 height 10
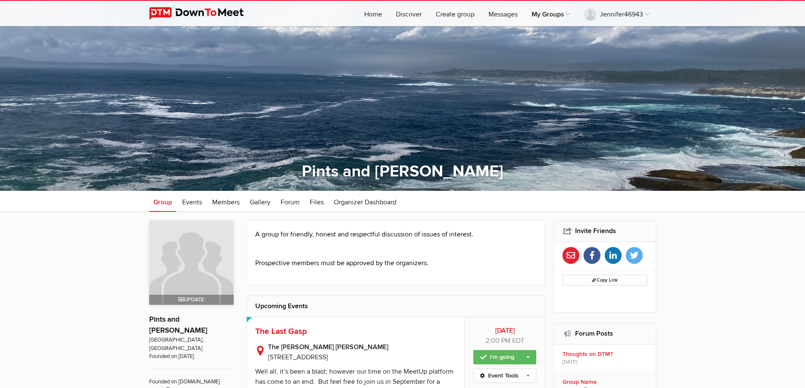
scroll to position [127, 0]
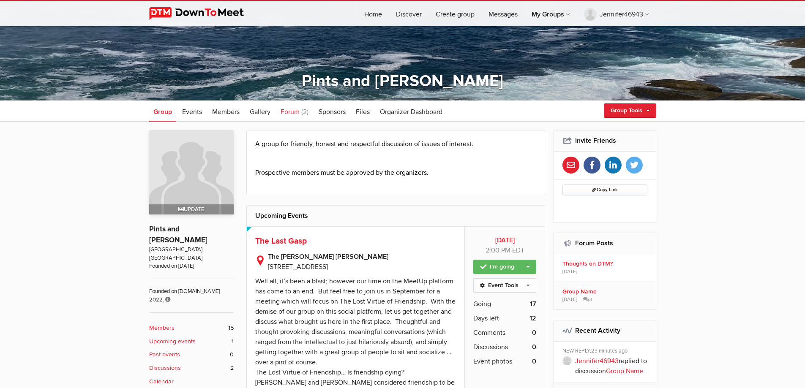
click at [301, 242] on span "The Last Gasp" at bounding box center [281, 241] width 52 height 10
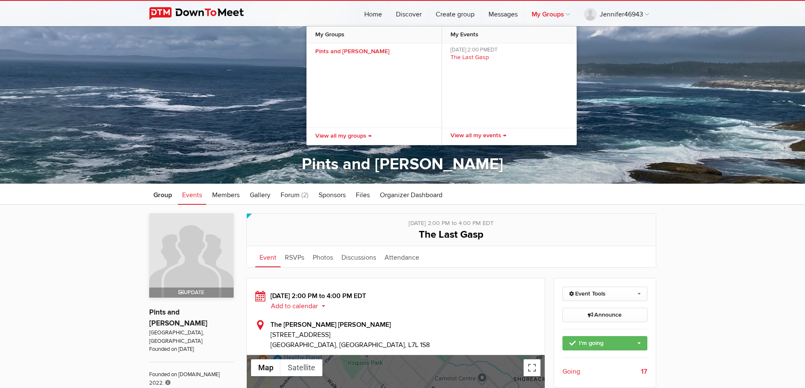
scroll to position [42, 0]
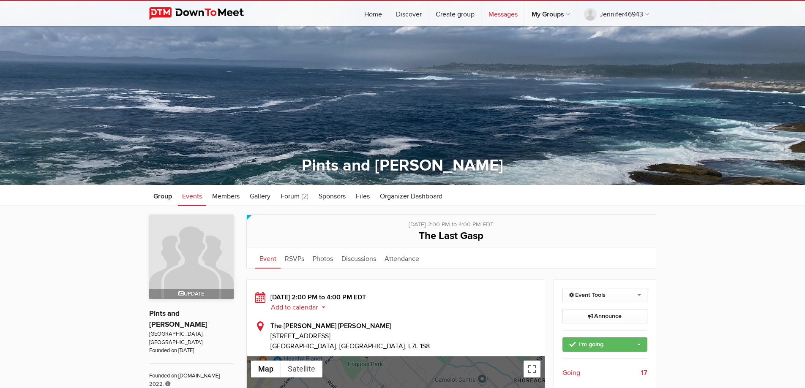
click at [501, 11] on link "Messages" at bounding box center [503, 13] width 43 height 25
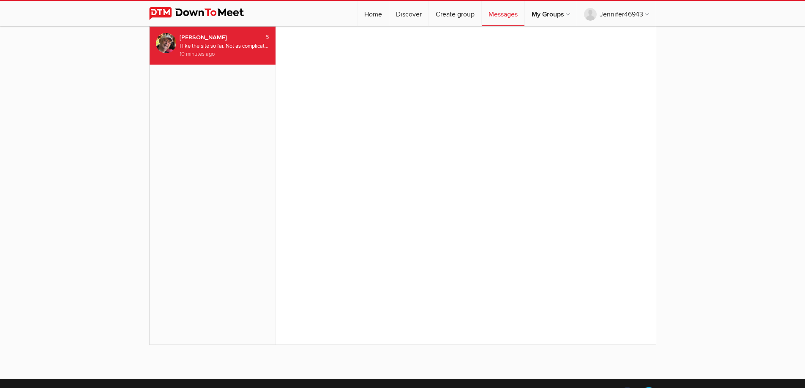
scroll to position [51, 0]
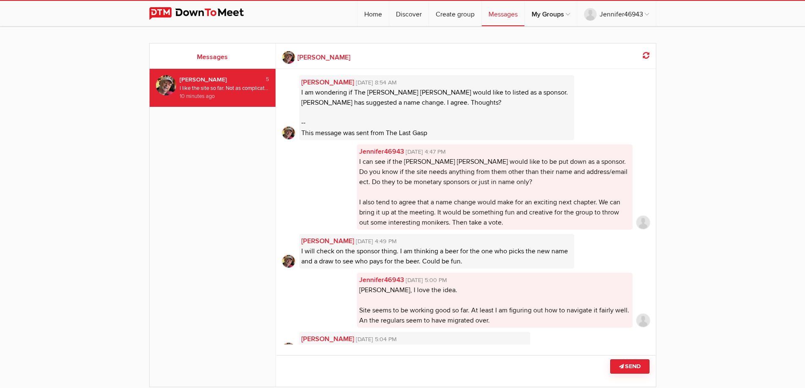
scroll to position [22, 0]
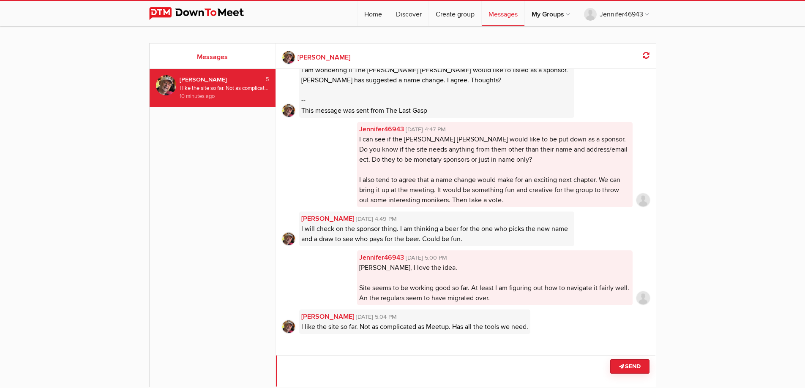
click at [391, 364] on textarea at bounding box center [466, 371] width 380 height 32
click at [574, 367] on textarea at bounding box center [466, 371] width 380 height 32
type textarea "Its good to see that other people are brining guests. Should be a bigger turn o…"
click at [619, 371] on button "Send" at bounding box center [629, 366] width 39 height 14
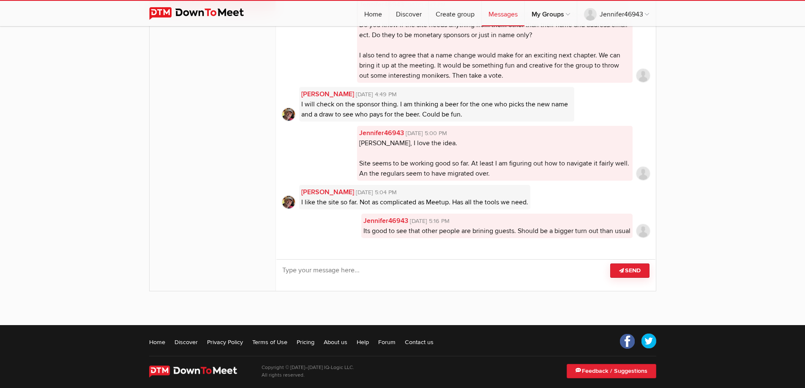
scroll to position [104, 0]
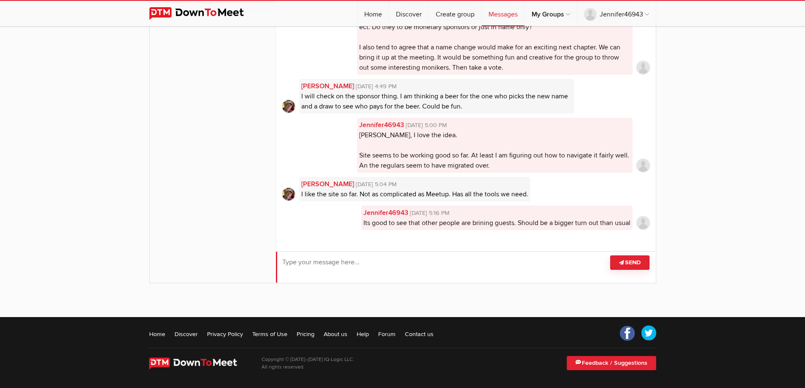
click at [368, 273] on textarea at bounding box center [466, 267] width 380 height 32
type textarea "German is also going to be brining a +1"
click at [634, 264] on button "Send" at bounding box center [629, 263] width 39 height 14
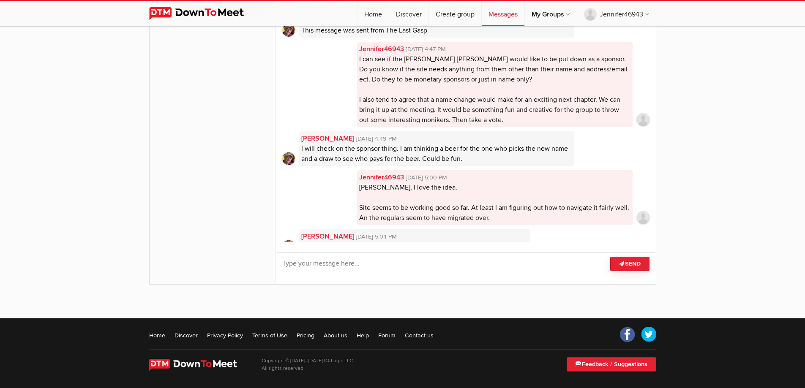
scroll to position [0, 0]
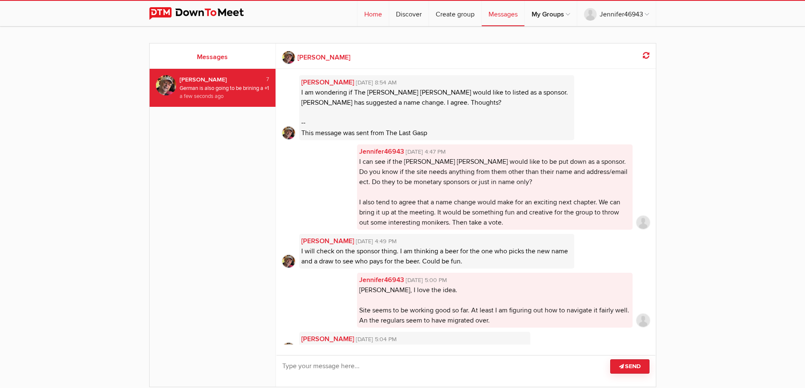
click at [378, 14] on link "Home" at bounding box center [372, 13] width 31 height 25
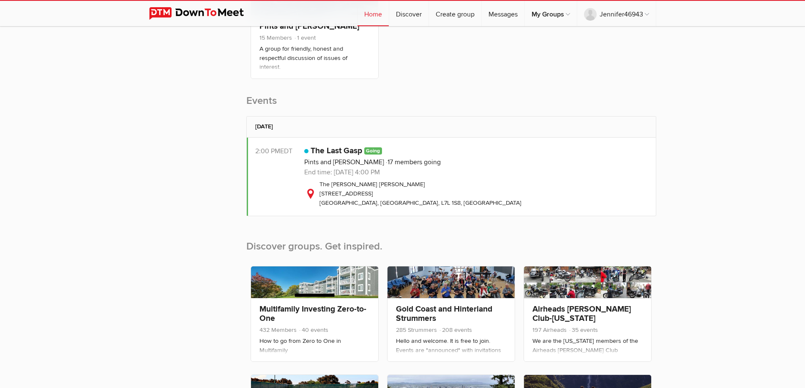
scroll to position [211, 0]
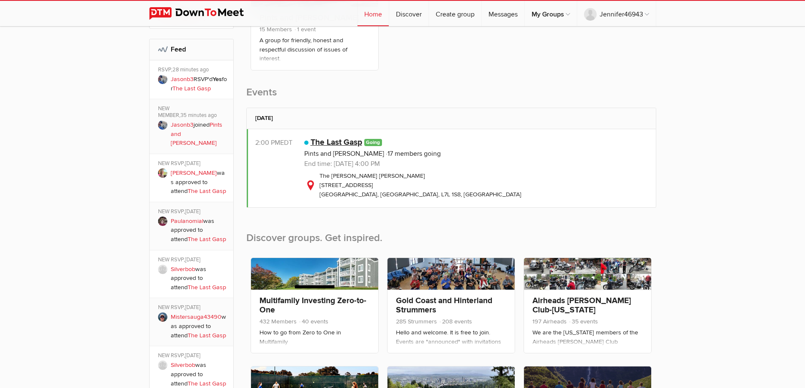
click at [346, 143] on link "The Last Gasp" at bounding box center [336, 142] width 52 height 10
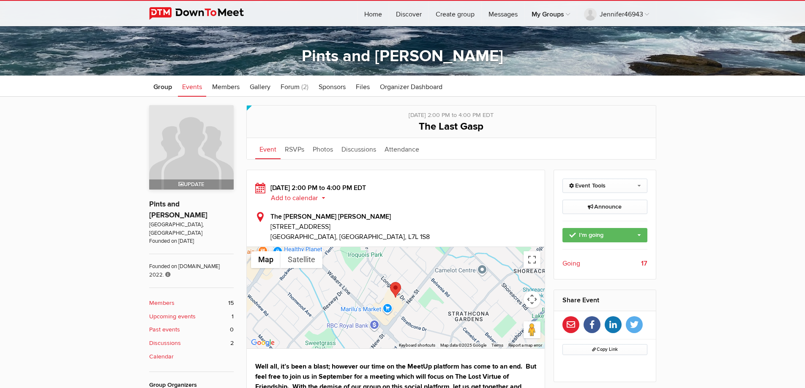
scroll to position [127, 0]
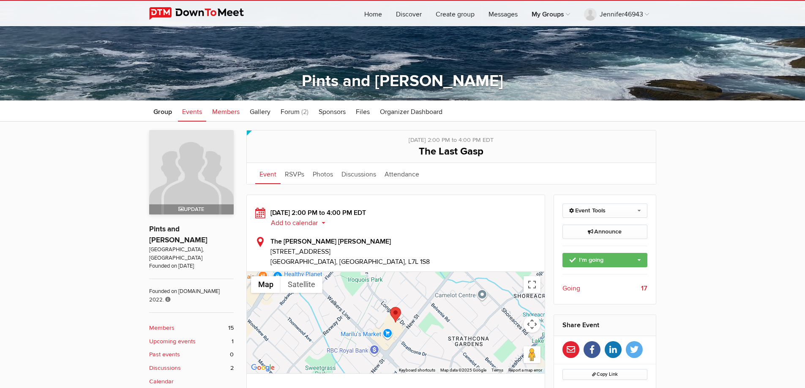
click at [229, 115] on span "Members" at bounding box center [225, 112] width 27 height 8
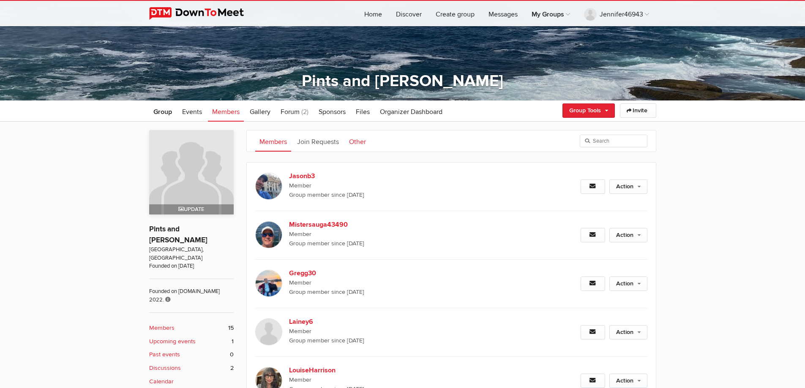
click at [356, 141] on link "Other" at bounding box center [357, 141] width 25 height 21
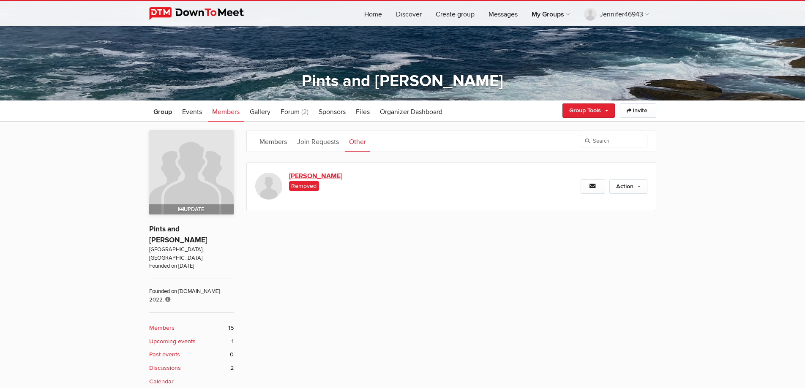
click at [307, 173] on link "Gordwin" at bounding box center [361, 176] width 144 height 10
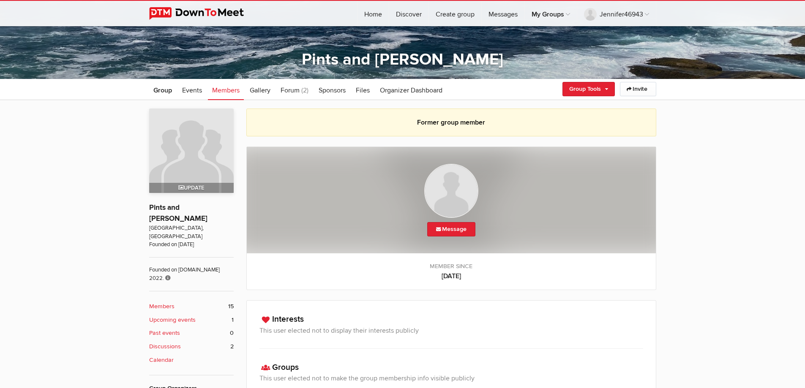
scroll to position [143, 0]
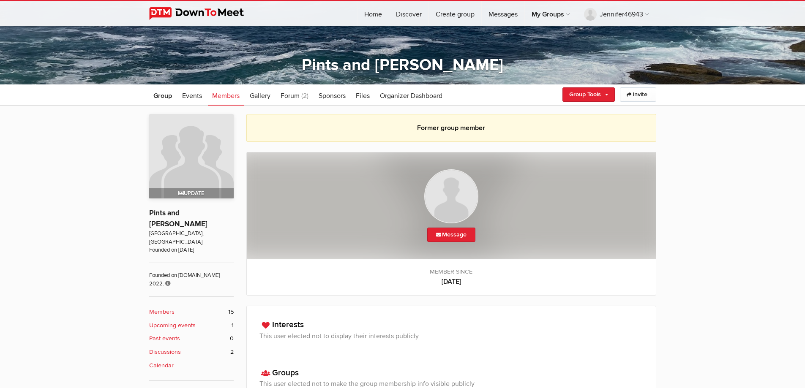
scroll to position [127, 0]
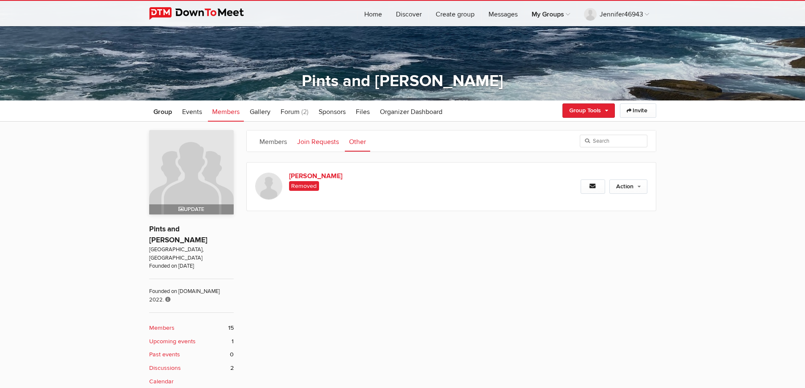
click at [314, 143] on link "Join Requests" at bounding box center [318, 141] width 50 height 21
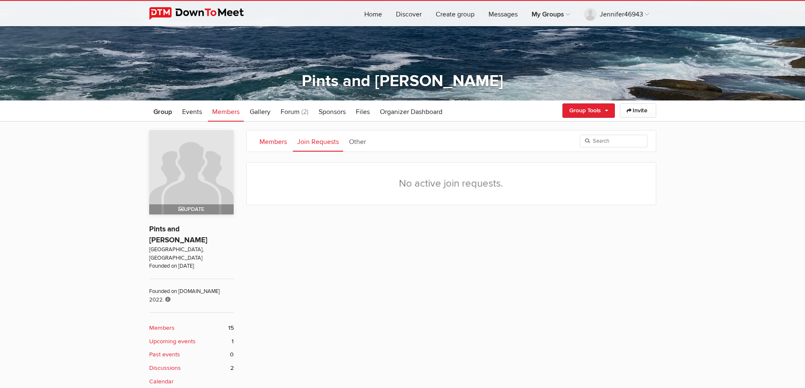
click at [278, 145] on link "Members" at bounding box center [273, 141] width 36 height 21
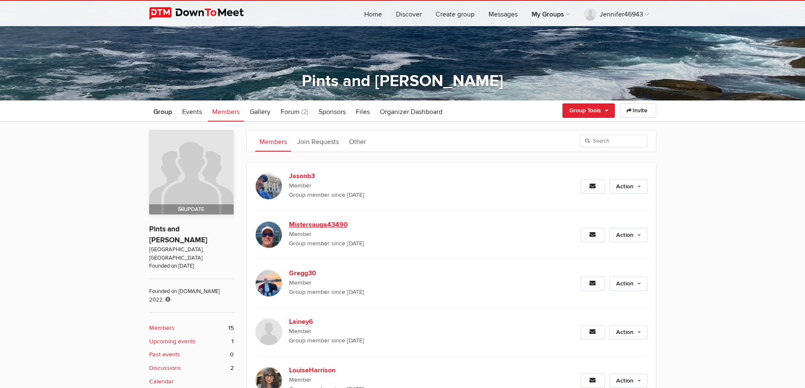
click at [275, 230] on img at bounding box center [268, 234] width 27 height 27
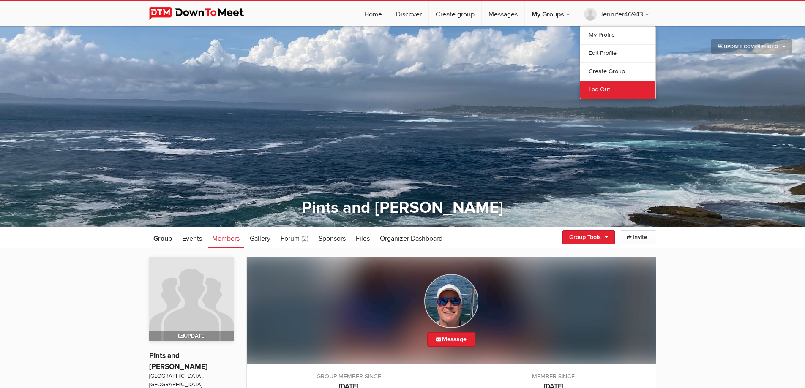
click at [598, 91] on link "Log Out" at bounding box center [617, 90] width 75 height 18
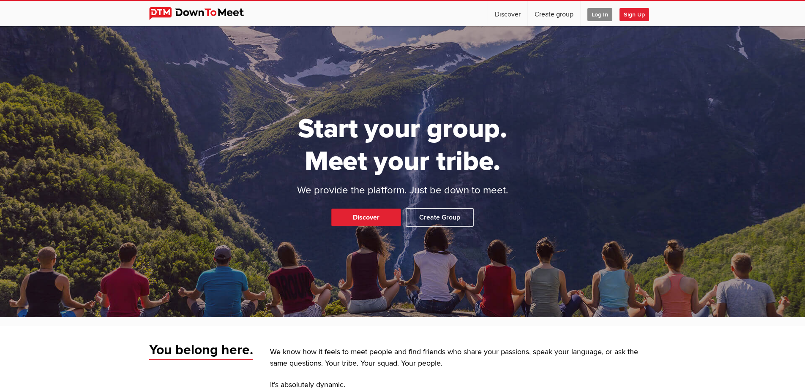
click at [597, 17] on span "Log In" at bounding box center [599, 14] width 25 height 13
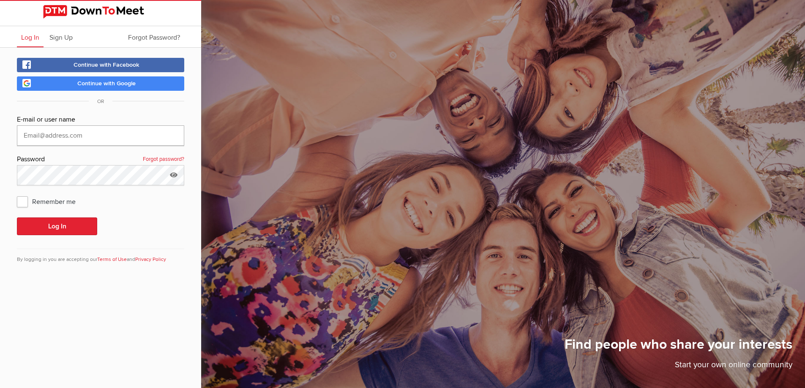
click at [66, 139] on input "text" at bounding box center [100, 135] width 167 height 20
type input "251jpoole@gmail.com"
click at [70, 226] on button "Log In" at bounding box center [57, 227] width 80 height 18
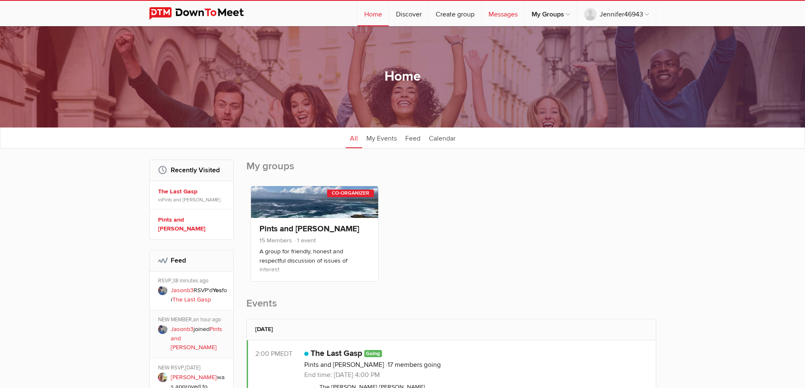
click at [501, 15] on link "Messages" at bounding box center [503, 13] width 43 height 25
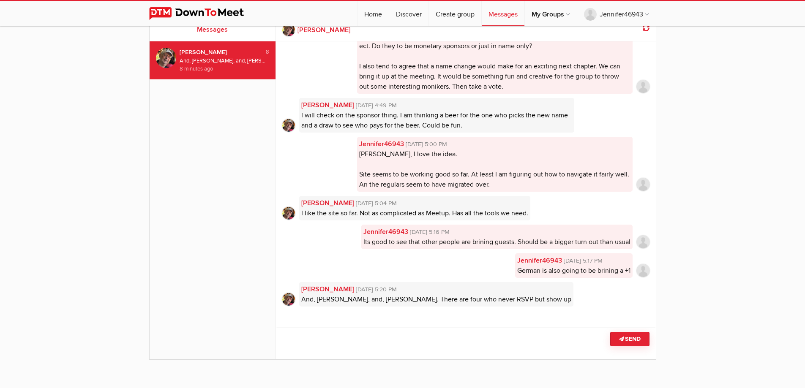
scroll to position [42, 0]
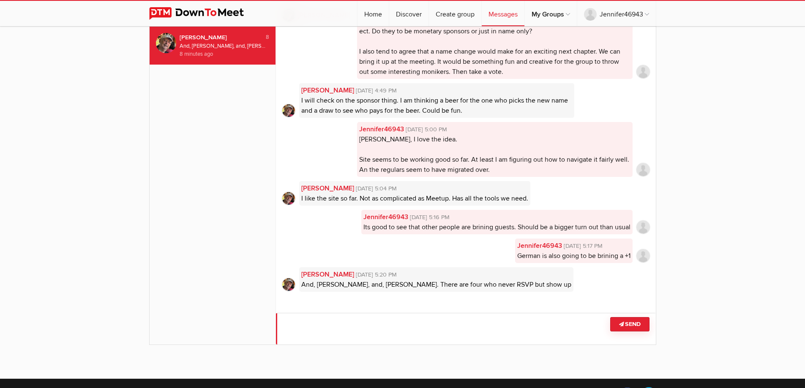
click at [390, 325] on textarea at bounding box center [466, 329] width 380 height 32
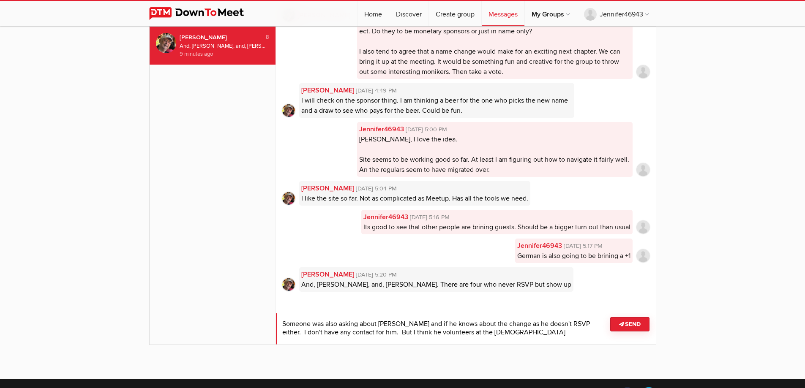
click at [484, 340] on textarea at bounding box center [466, 329] width 380 height 32
type textarea "Someone was also asking about Don and if he knows about the change as he doesn'…"
click at [631, 327] on button "Send" at bounding box center [629, 324] width 39 height 14
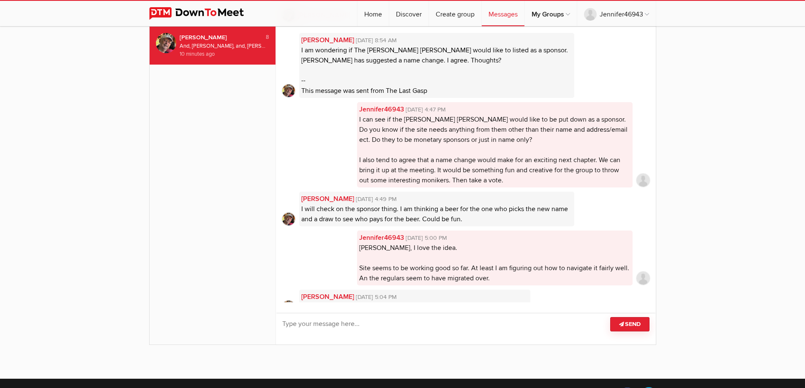
scroll to position [158, 0]
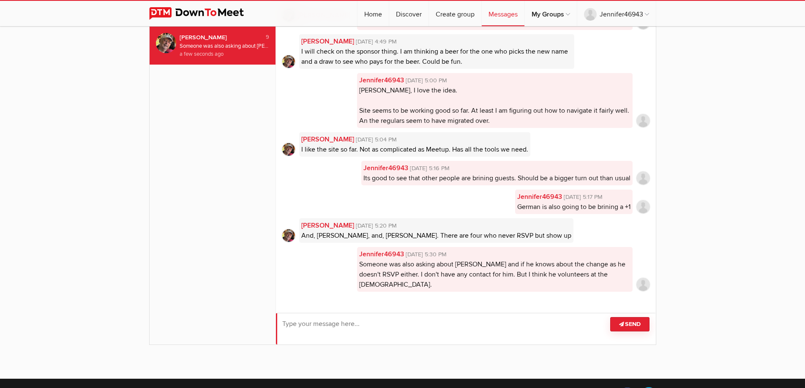
click at [354, 328] on textarea at bounding box center [466, 329] width 380 height 32
type textarea "W"
type textarea "I may need name tags with all the faces. Lol Wish I were joking! But it is real…"
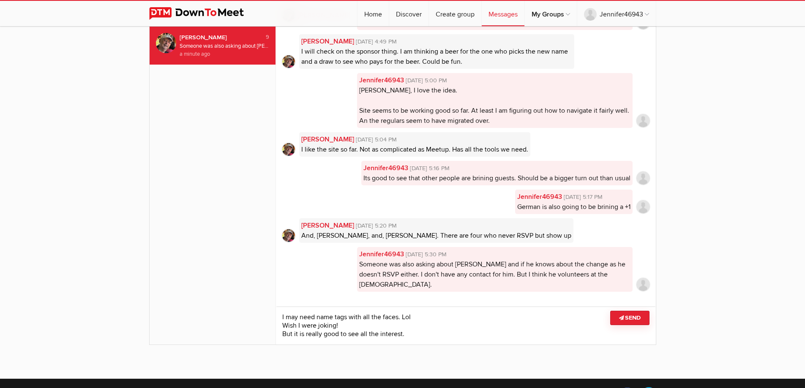
click at [625, 323] on button "Send" at bounding box center [629, 318] width 39 height 14
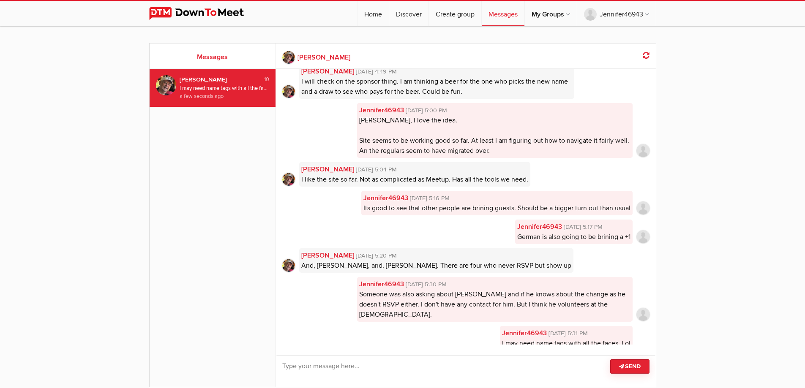
scroll to position [122, 0]
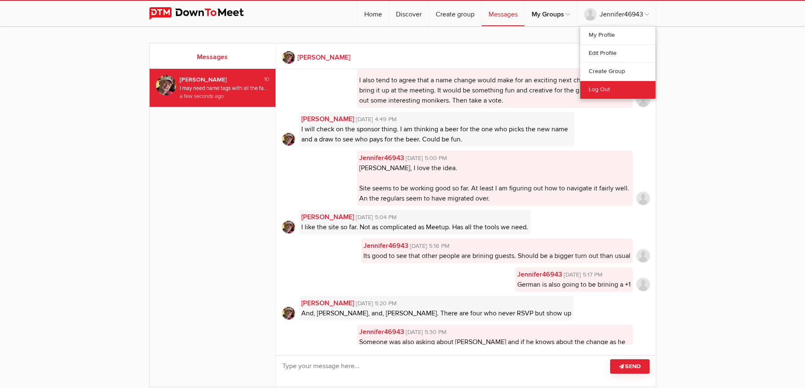
click at [604, 90] on link "Log Out" at bounding box center [617, 90] width 75 height 18
